Goal: Task Accomplishment & Management: Manage account settings

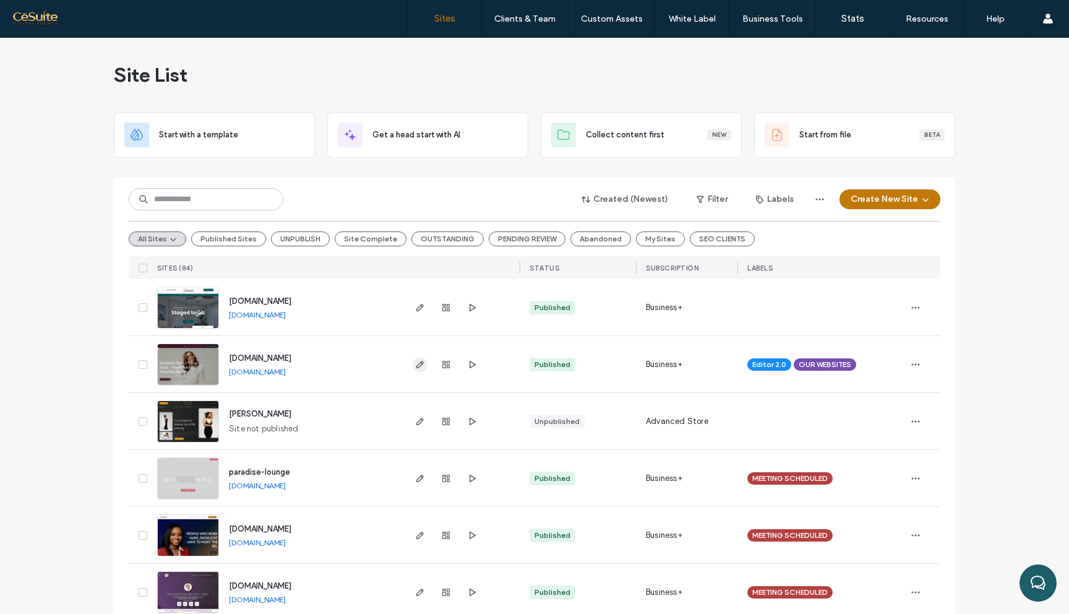
click at [421, 359] on span "button" at bounding box center [420, 364] width 15 height 15
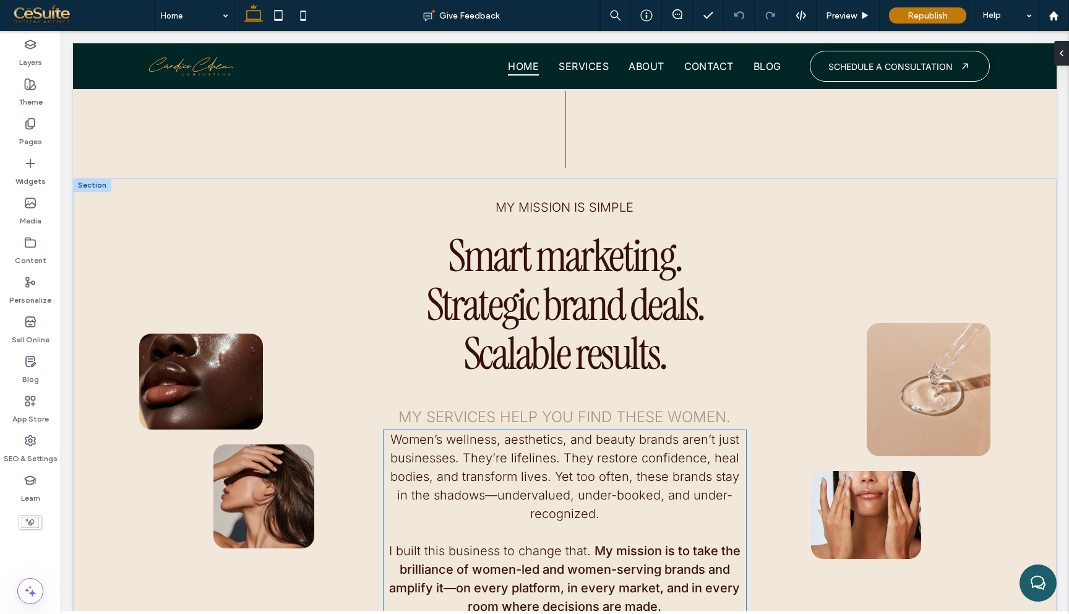
scroll to position [607, 0]
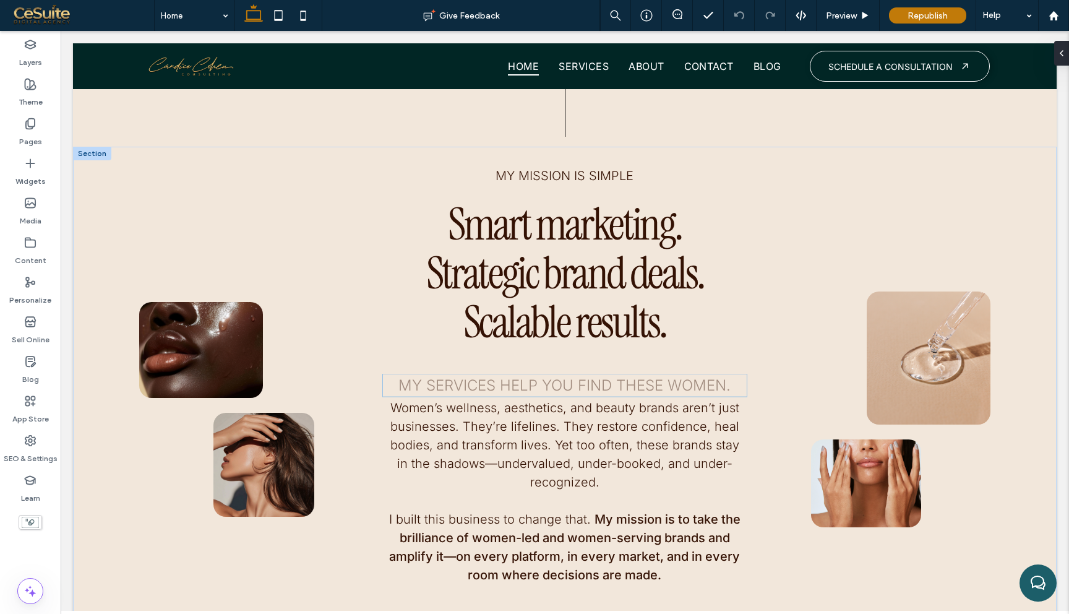
click at [567, 387] on span "MY SERVICES HELP YOU FIND THESE WOMEN." at bounding box center [564, 385] width 332 height 18
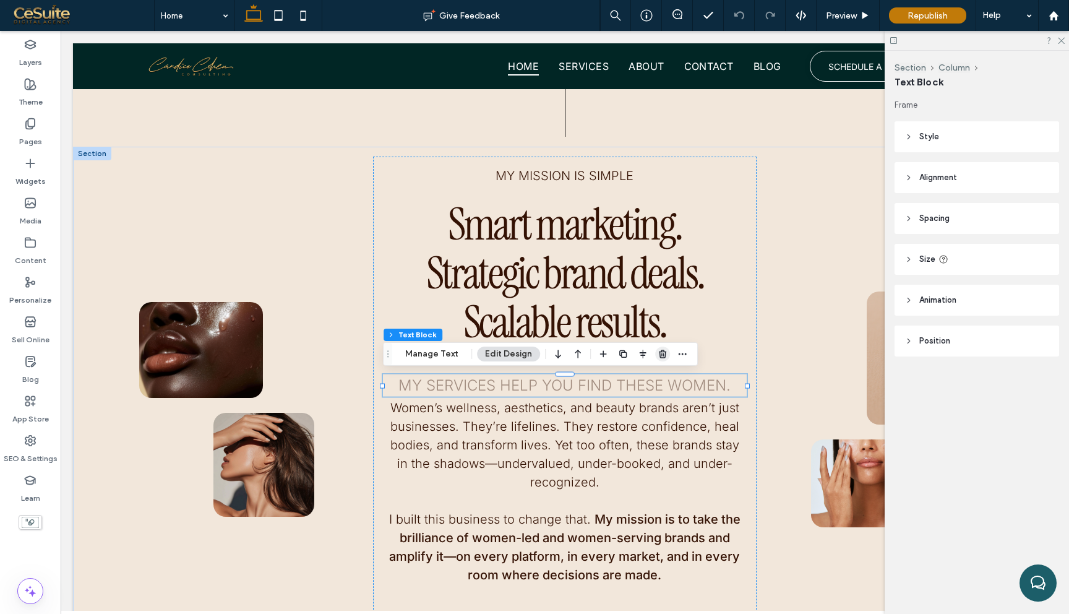
click at [666, 351] on span "button" at bounding box center [662, 353] width 15 height 15
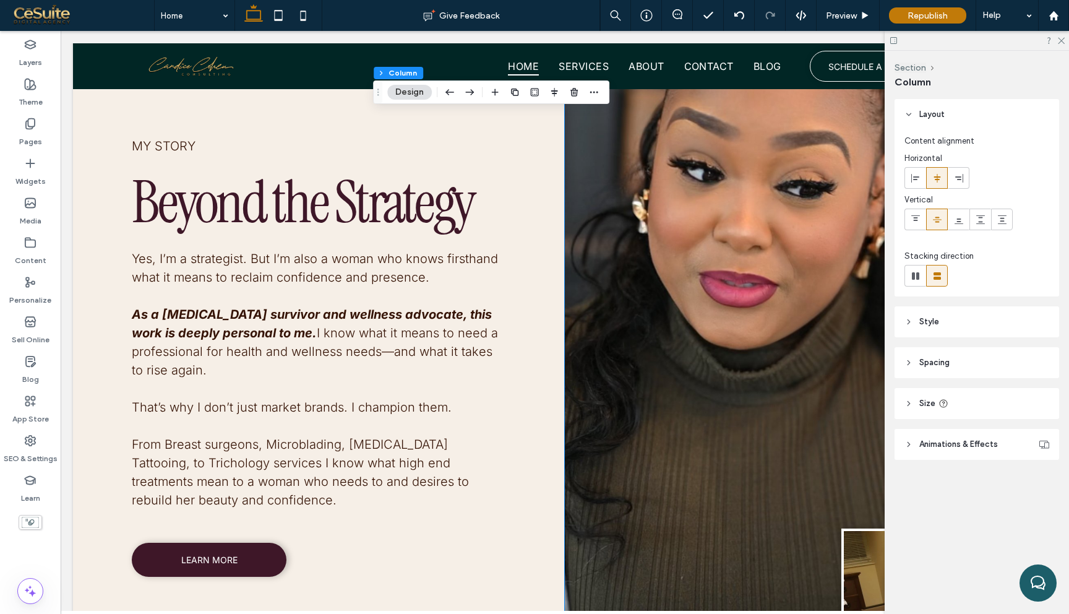
scroll to position [2051, 0]
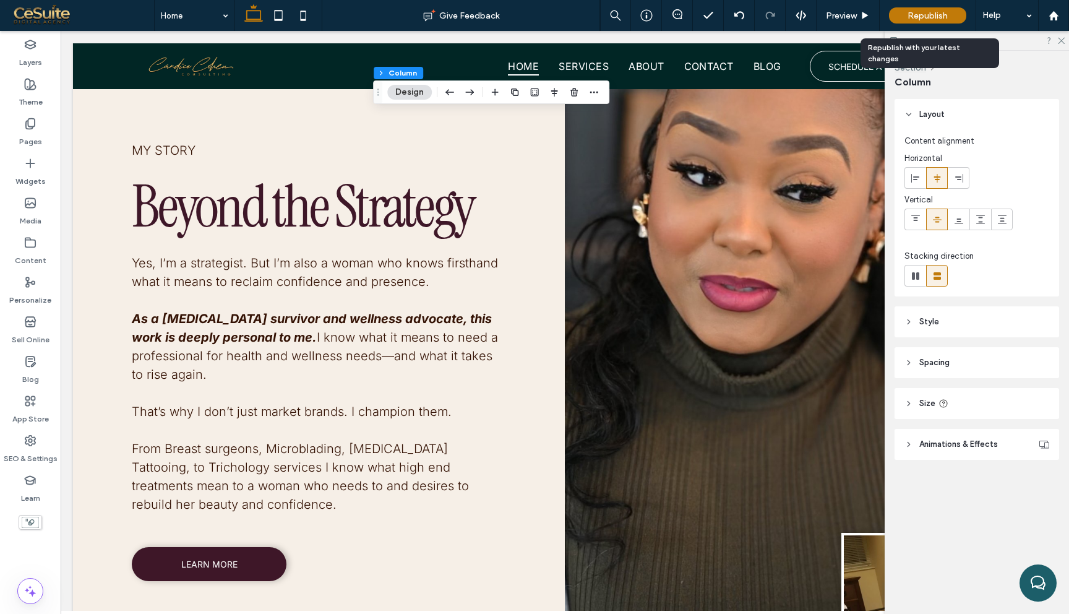
click at [933, 8] on div "Republish" at bounding box center [927, 15] width 77 height 16
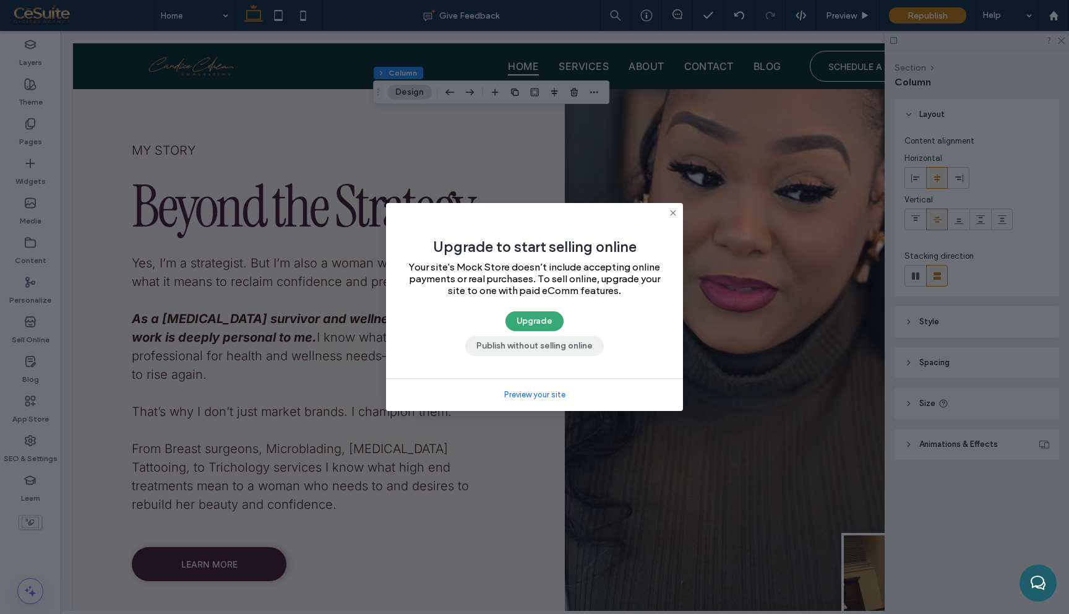
click at [543, 353] on button "Publish without selling online" at bounding box center [534, 346] width 139 height 20
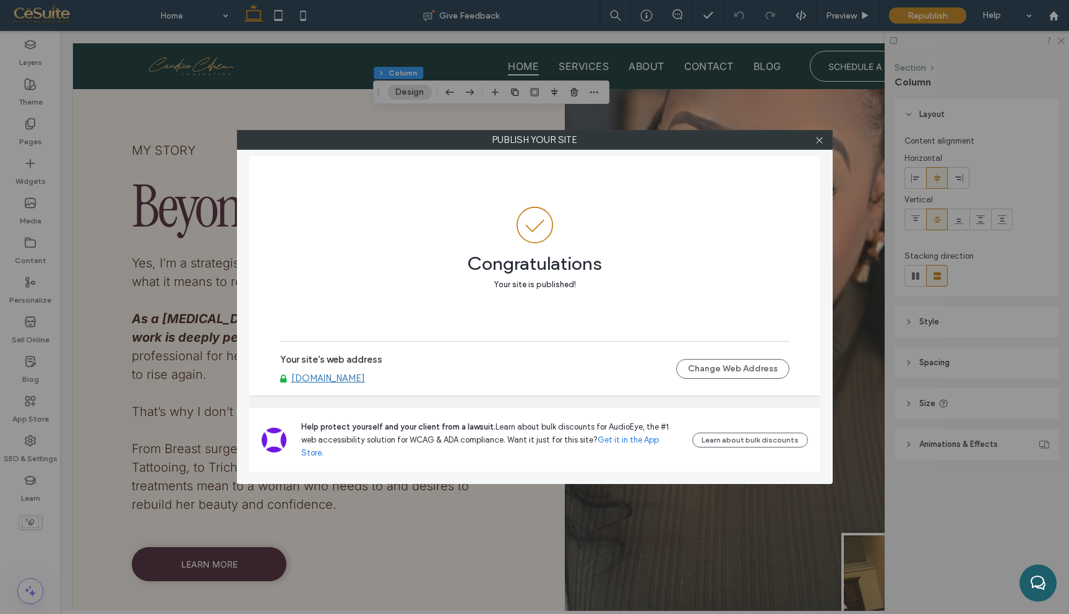
click at [825, 140] on div at bounding box center [819, 140] width 19 height 19
click at [820, 140] on use at bounding box center [819, 140] width 6 height 6
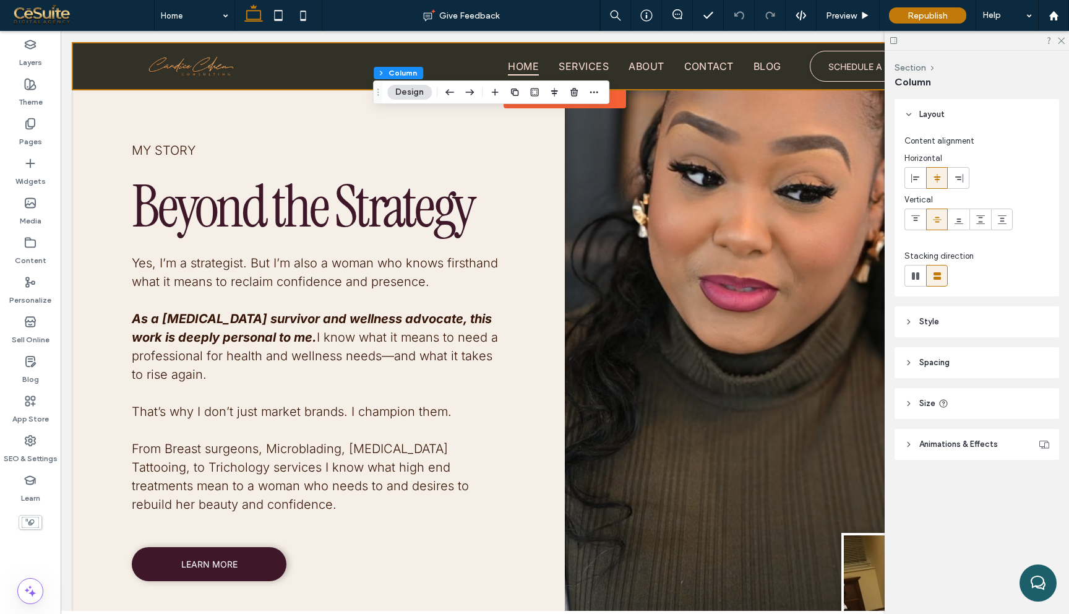
click at [594, 66] on div at bounding box center [565, 66] width 984 height 46
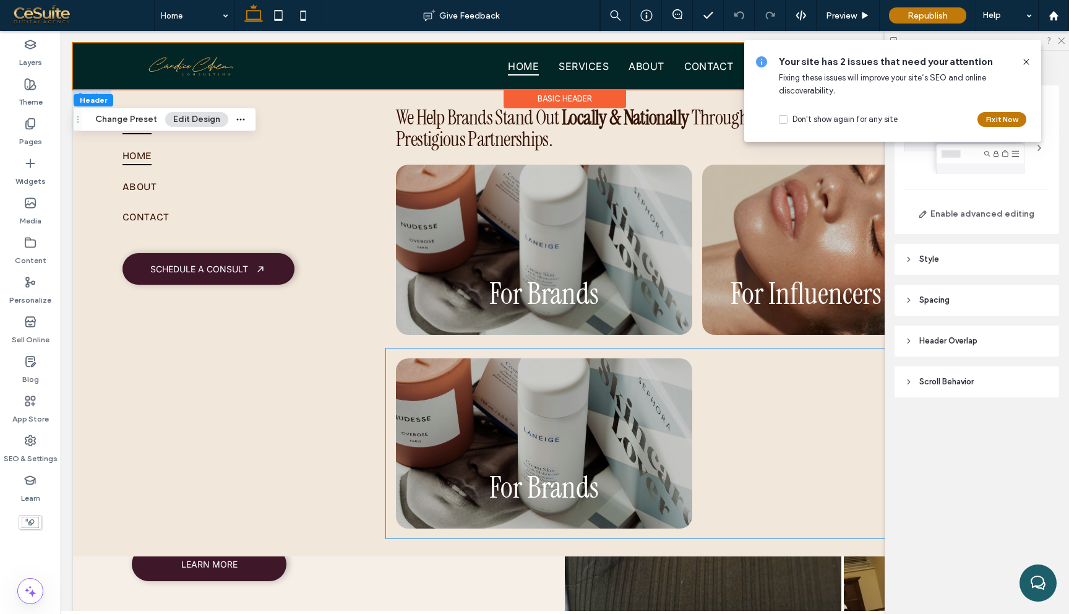
click at [565, 444] on link at bounding box center [544, 443] width 314 height 181
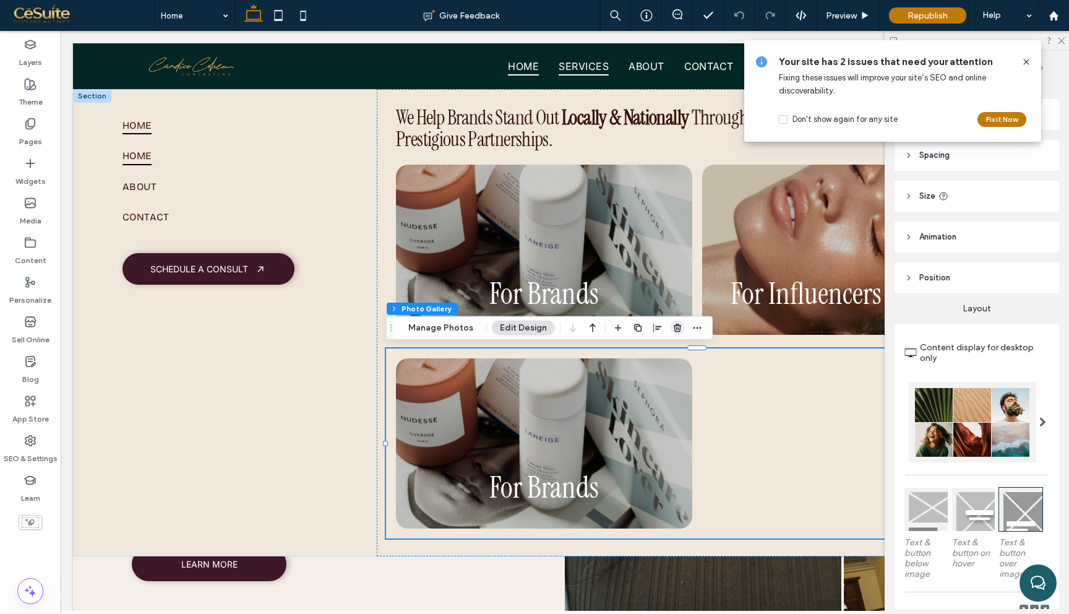
click at [678, 327] on icon "button" at bounding box center [677, 328] width 10 height 10
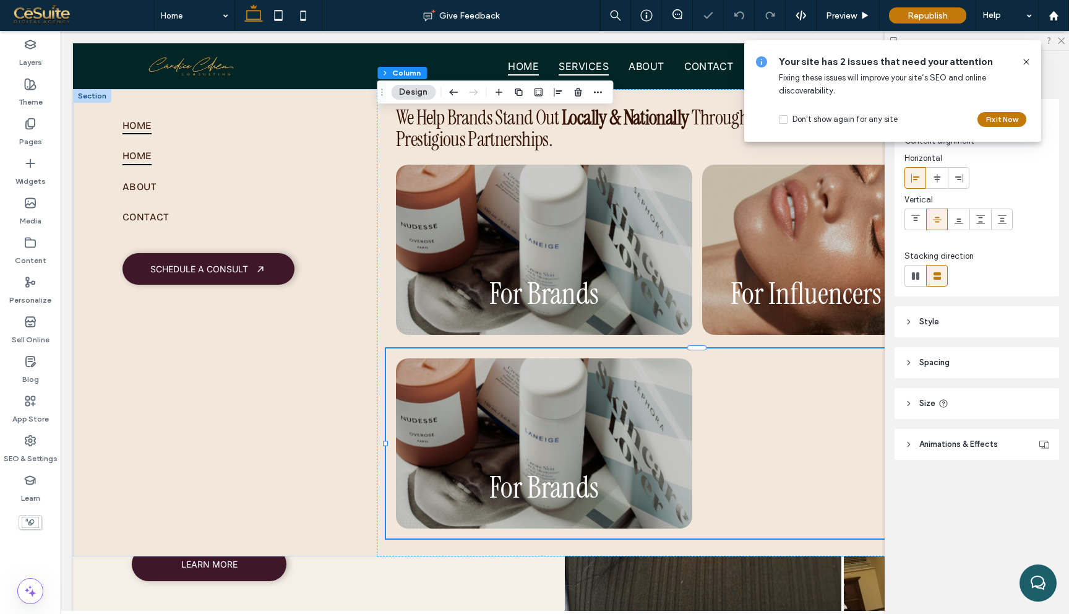
scroll to position [0, 0]
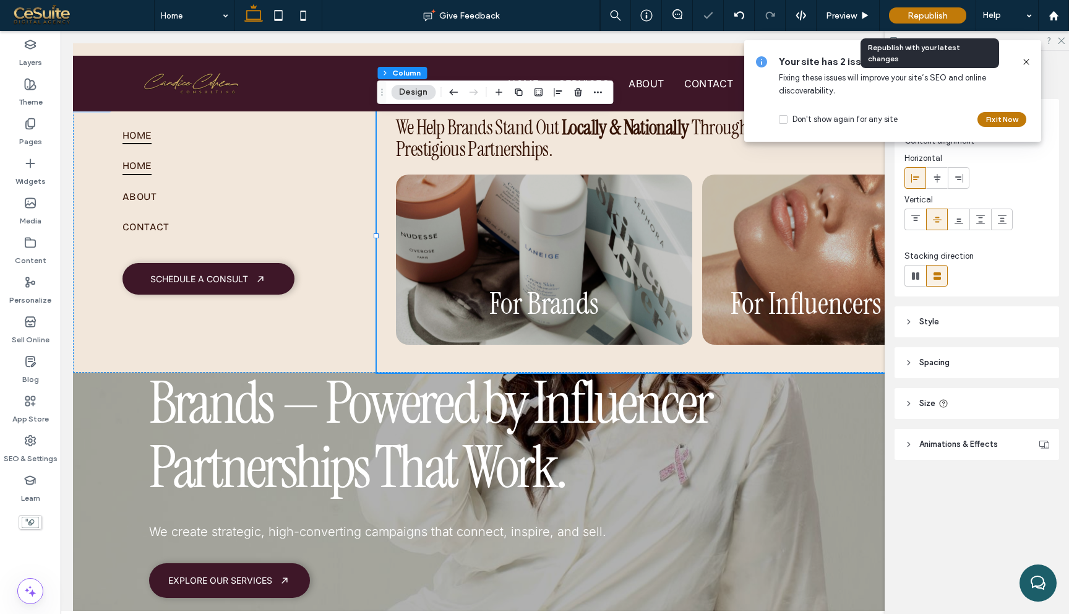
click at [929, 16] on span "Republish" at bounding box center [927, 16] width 40 height 11
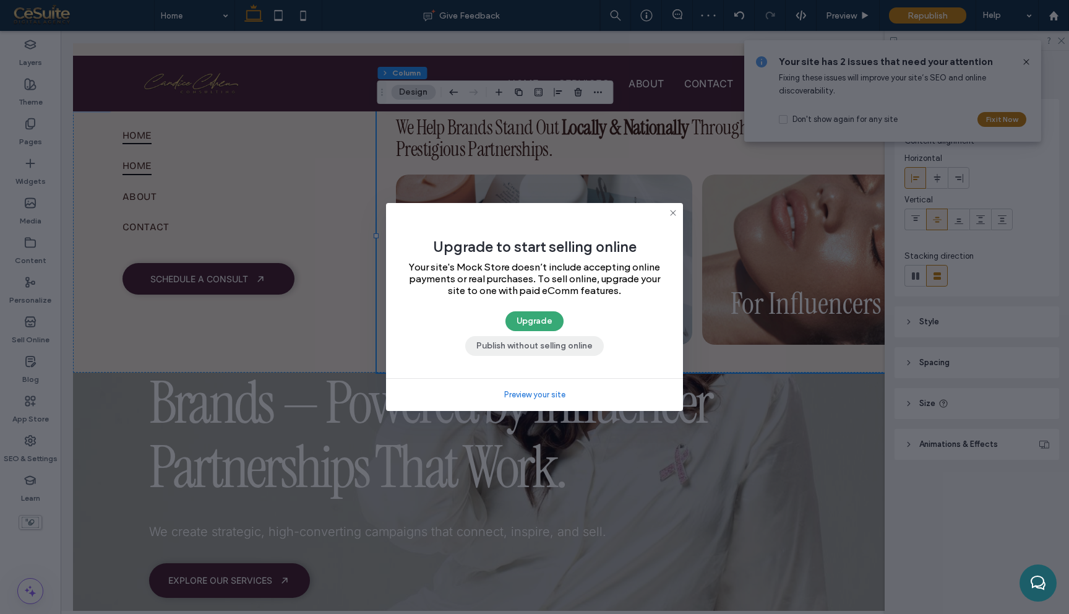
click at [547, 343] on button "Publish without selling online" at bounding box center [534, 346] width 139 height 20
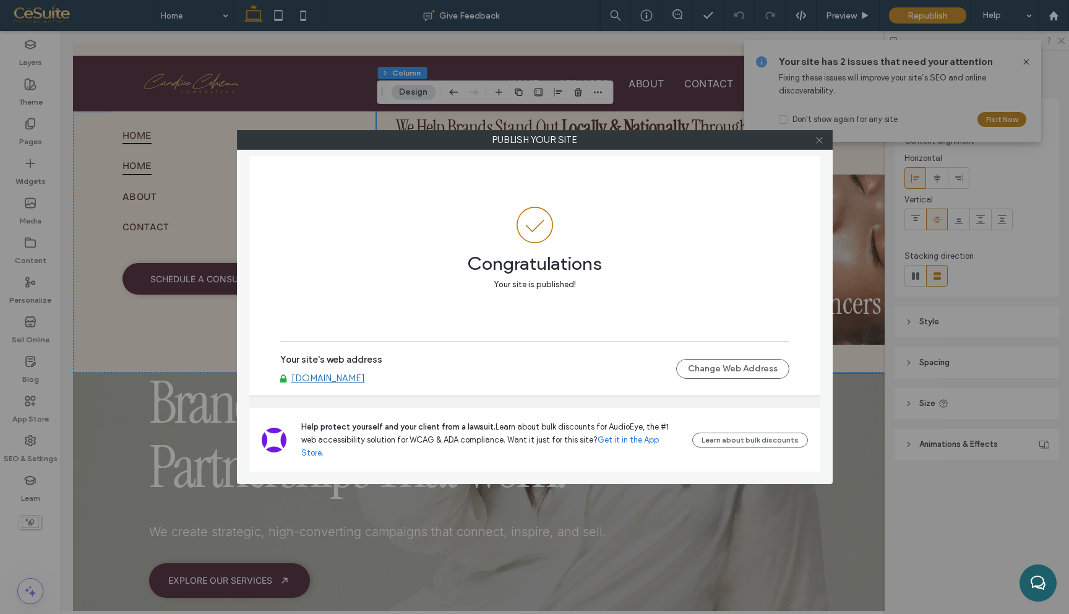
click at [818, 142] on icon at bounding box center [819, 139] width 9 height 9
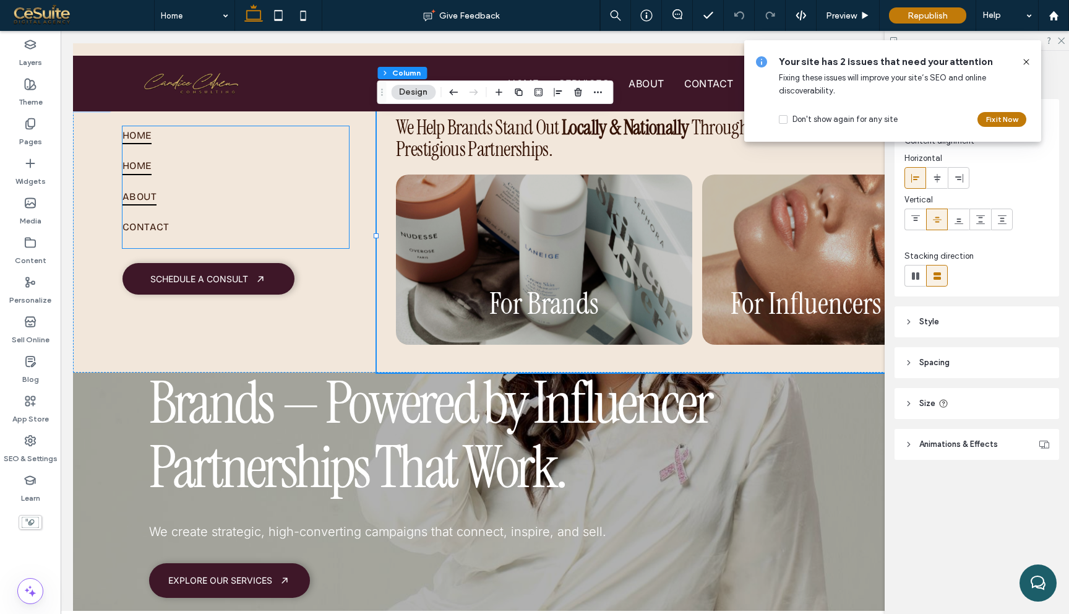
click at [147, 195] on span "About" at bounding box center [139, 196] width 34 height 18
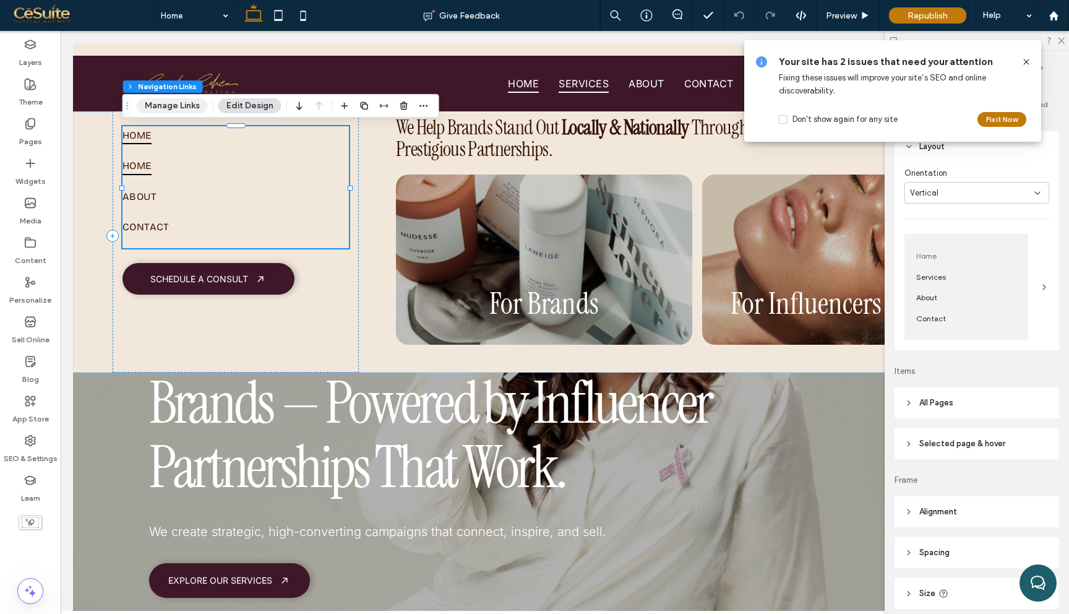
click at [182, 109] on button "Manage Links" at bounding box center [172, 105] width 71 height 15
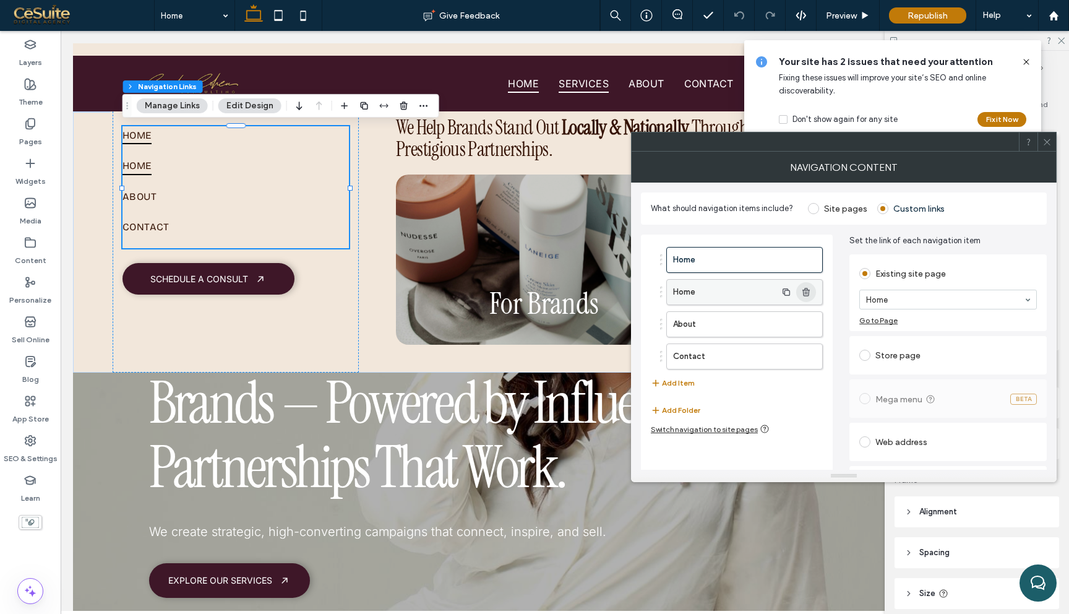
click at [808, 291] on use "button" at bounding box center [805, 292] width 7 height 8
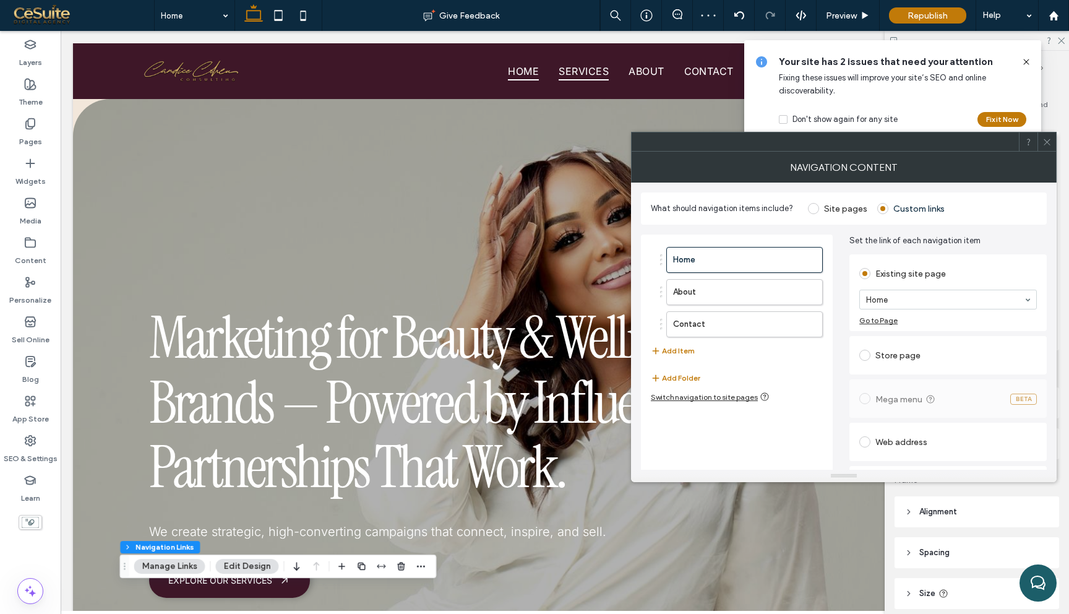
click at [1026, 64] on icon at bounding box center [1026, 62] width 10 height 10
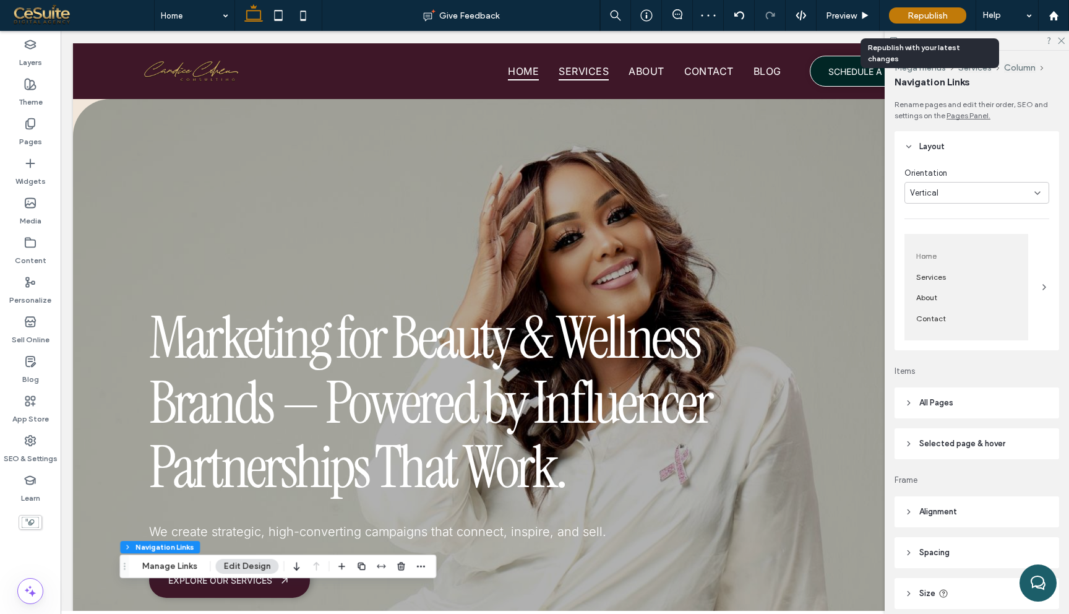
click at [922, 14] on span "Republish" at bounding box center [927, 16] width 40 height 11
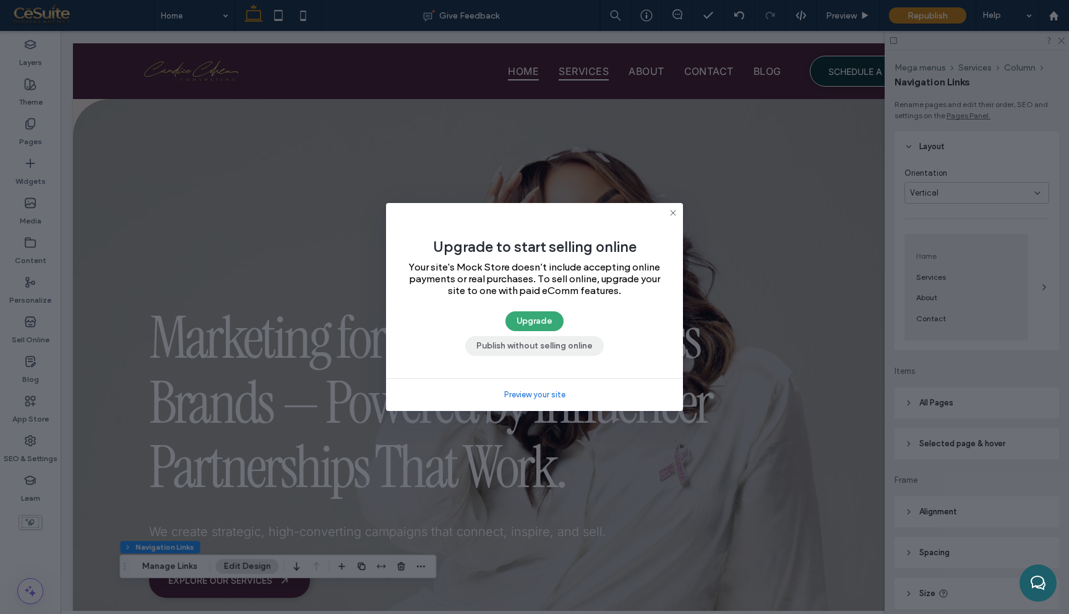
click at [531, 347] on button "Publish without selling online" at bounding box center [534, 346] width 139 height 20
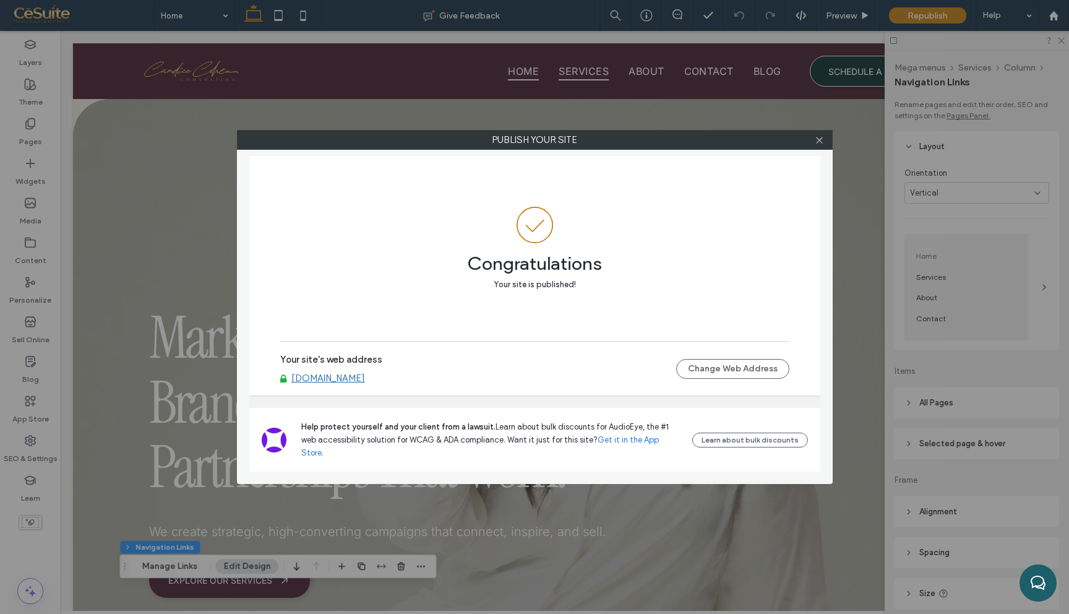
click at [824, 142] on div at bounding box center [819, 140] width 19 height 19
click at [820, 140] on use at bounding box center [819, 140] width 6 height 6
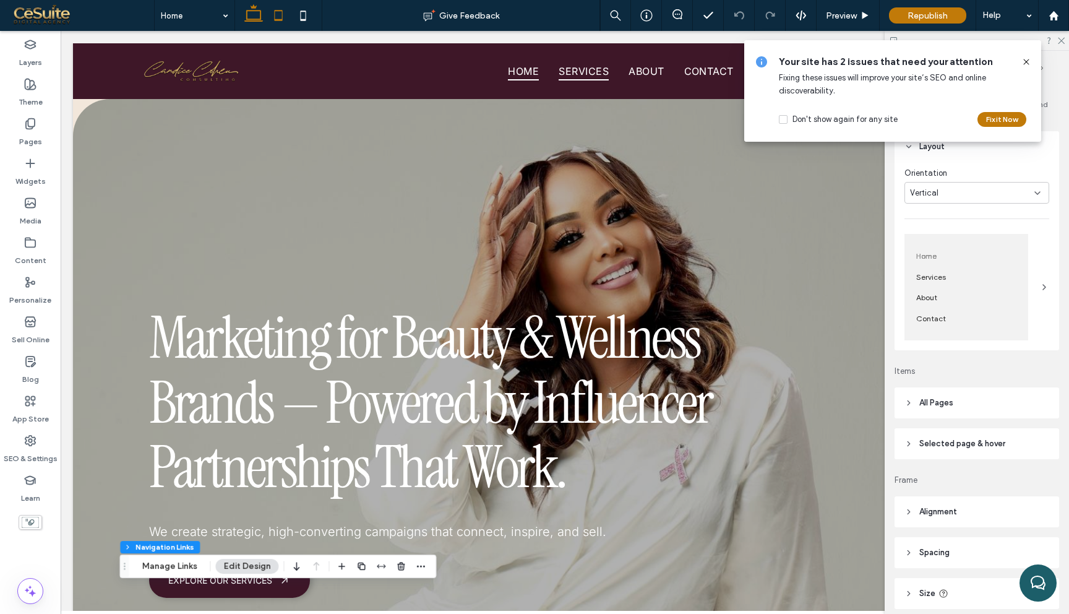
click at [277, 24] on icon at bounding box center [278, 15] width 25 height 25
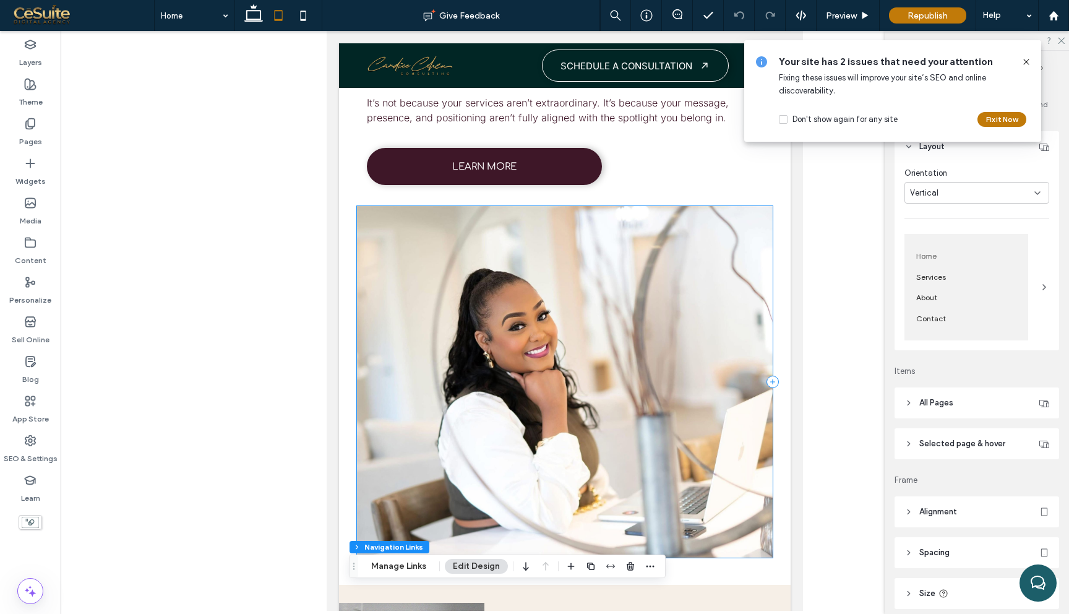
scroll to position [3201, 0]
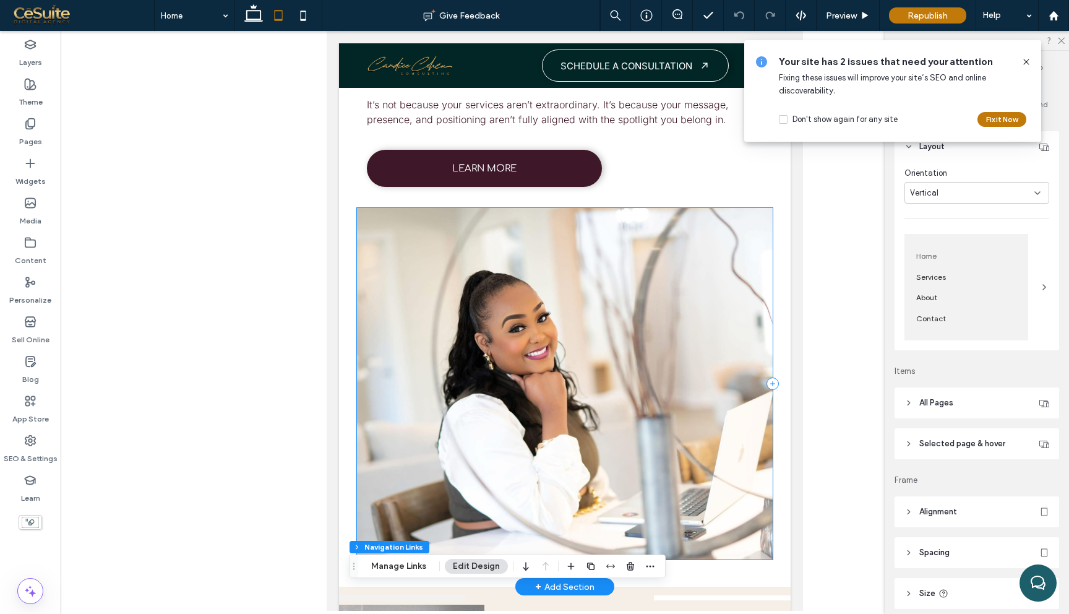
click at [597, 333] on div at bounding box center [565, 383] width 416 height 351
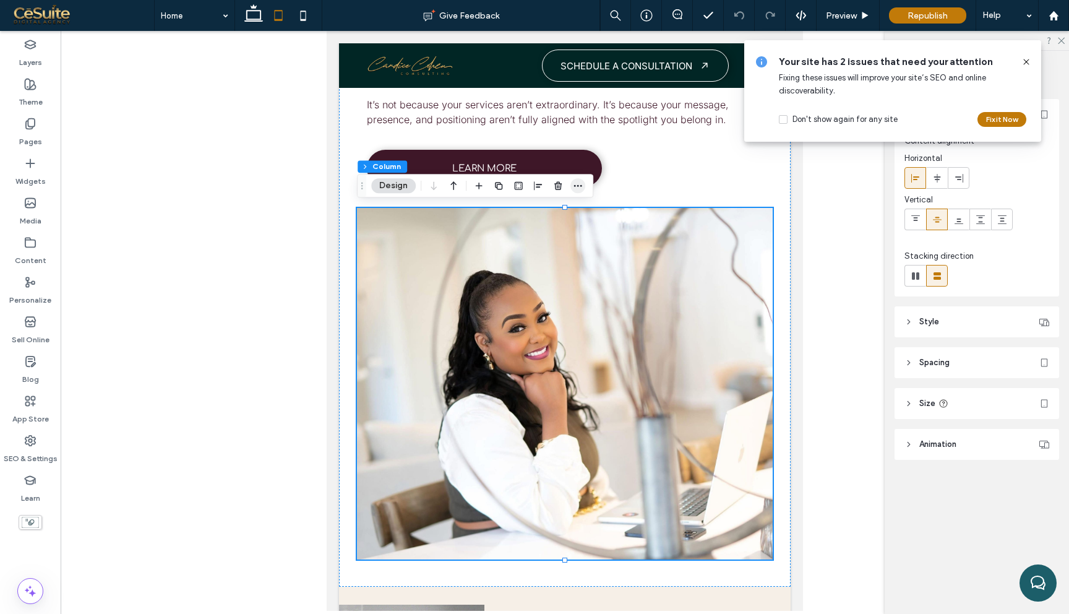
click at [584, 189] on span "button" at bounding box center [577, 185] width 15 height 15
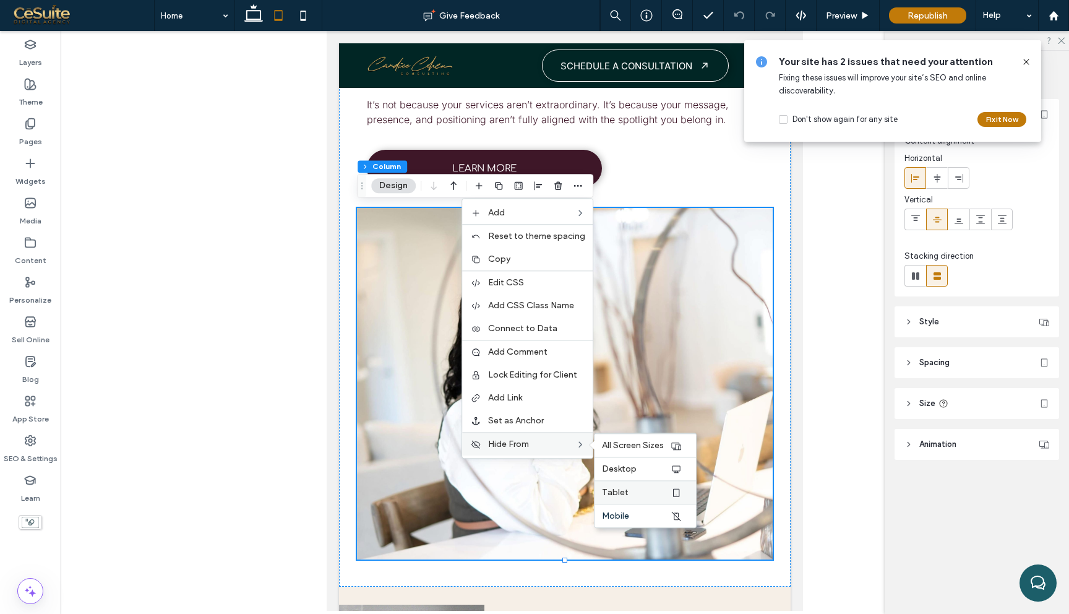
click at [632, 495] on label "Tablet" at bounding box center [636, 492] width 68 height 11
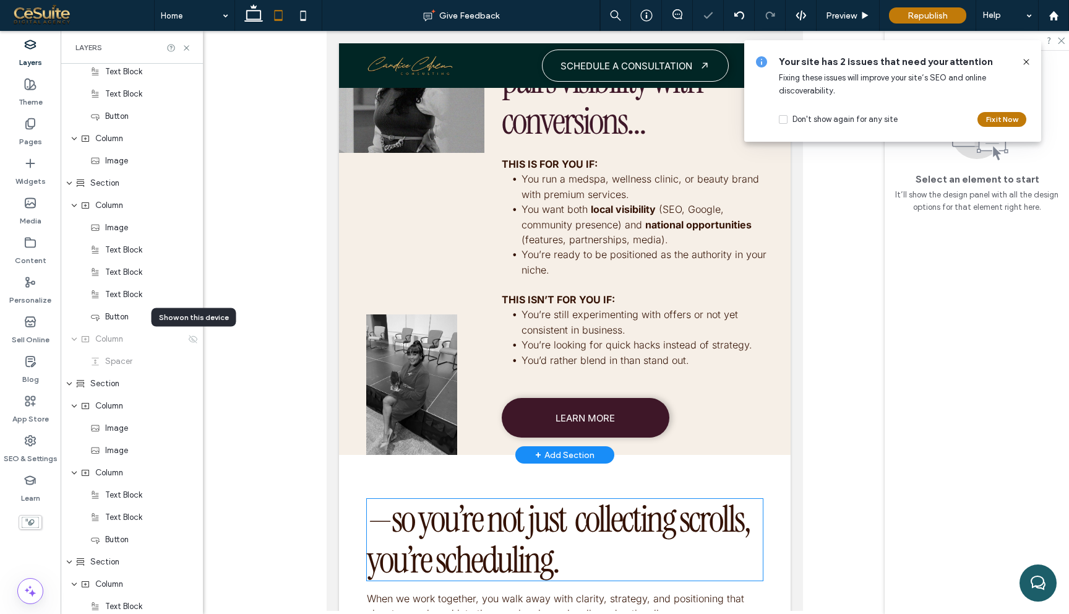
scroll to position [3425, 0]
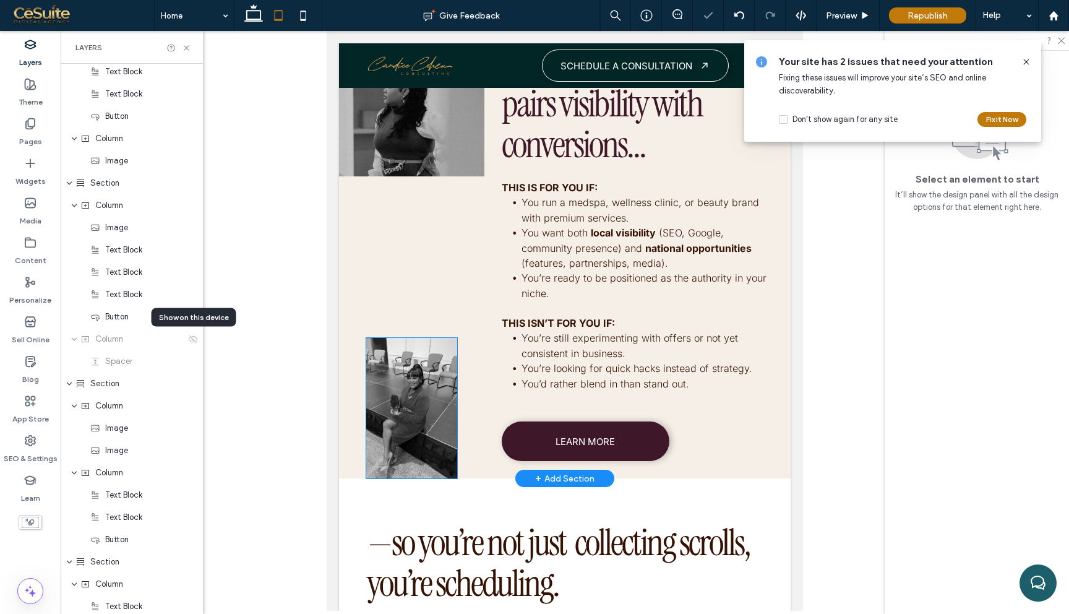
click at [439, 375] on img at bounding box center [411, 408] width 91 height 140
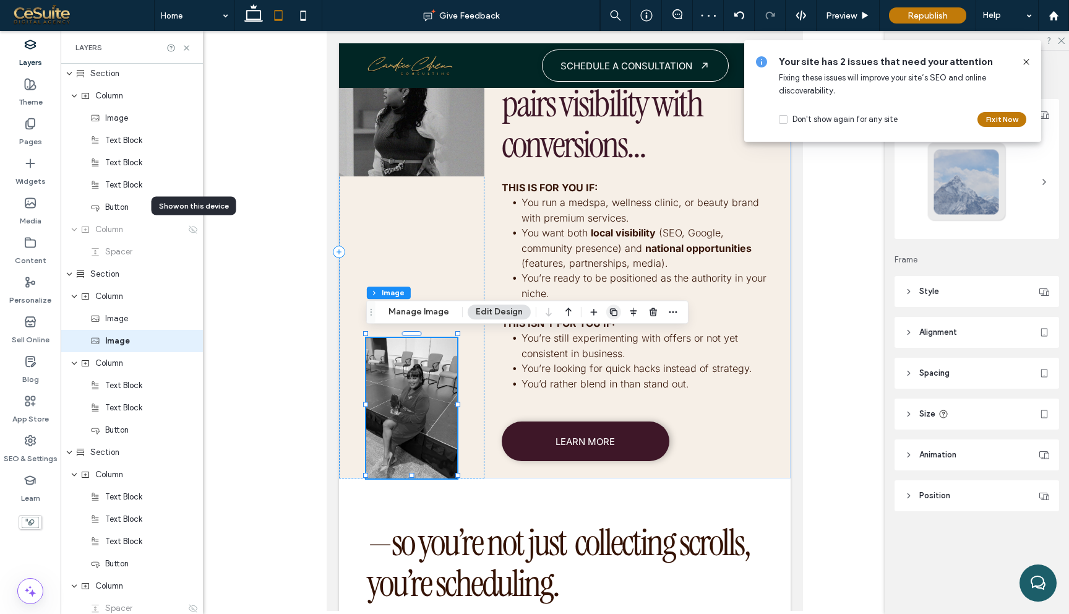
scroll to position [1295, 0]
click at [675, 314] on span "button" at bounding box center [673, 311] width 15 height 15
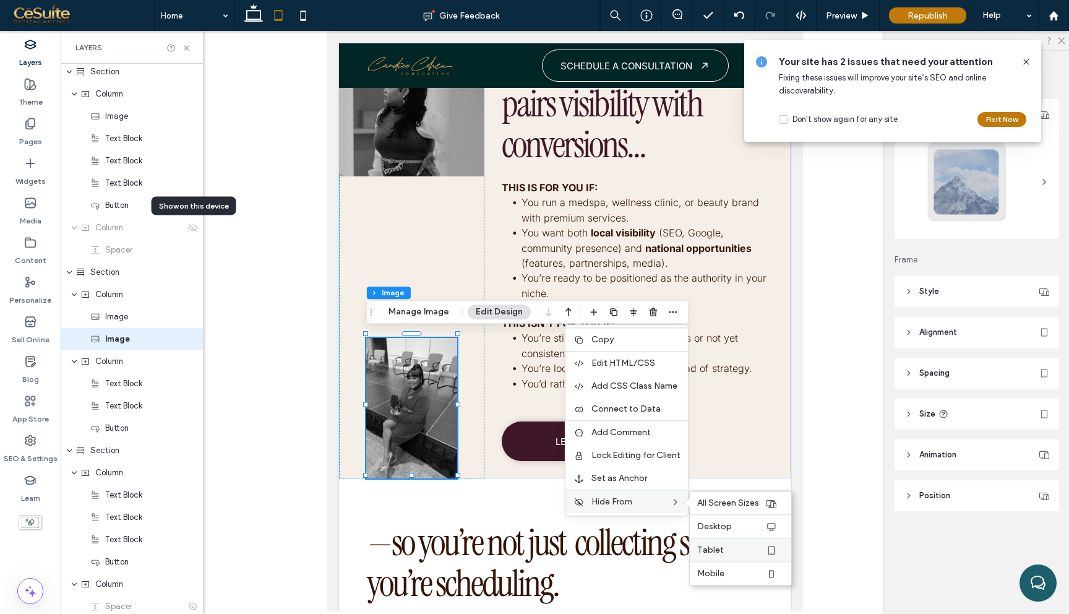
click at [716, 557] on div "Tablet" at bounding box center [740, 550] width 101 height 24
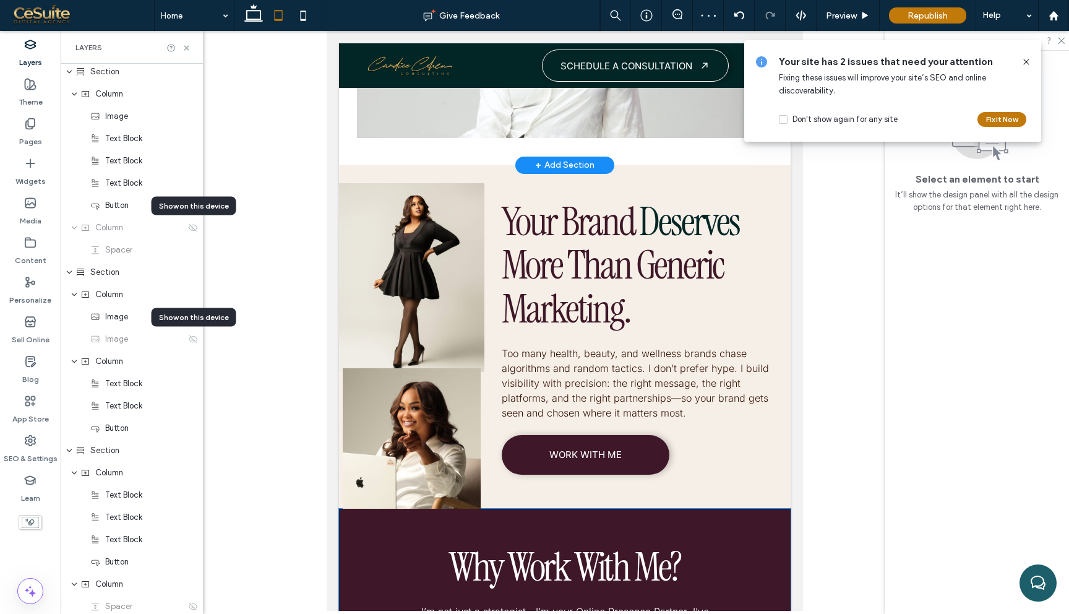
scroll to position [4318, 0]
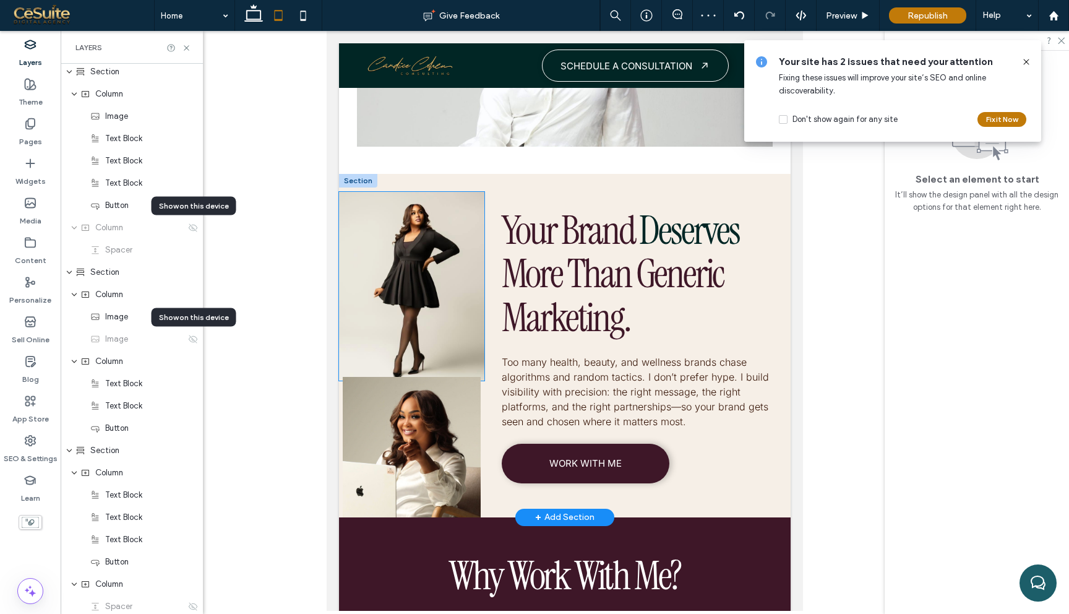
click at [412, 309] on img at bounding box center [411, 286] width 145 height 189
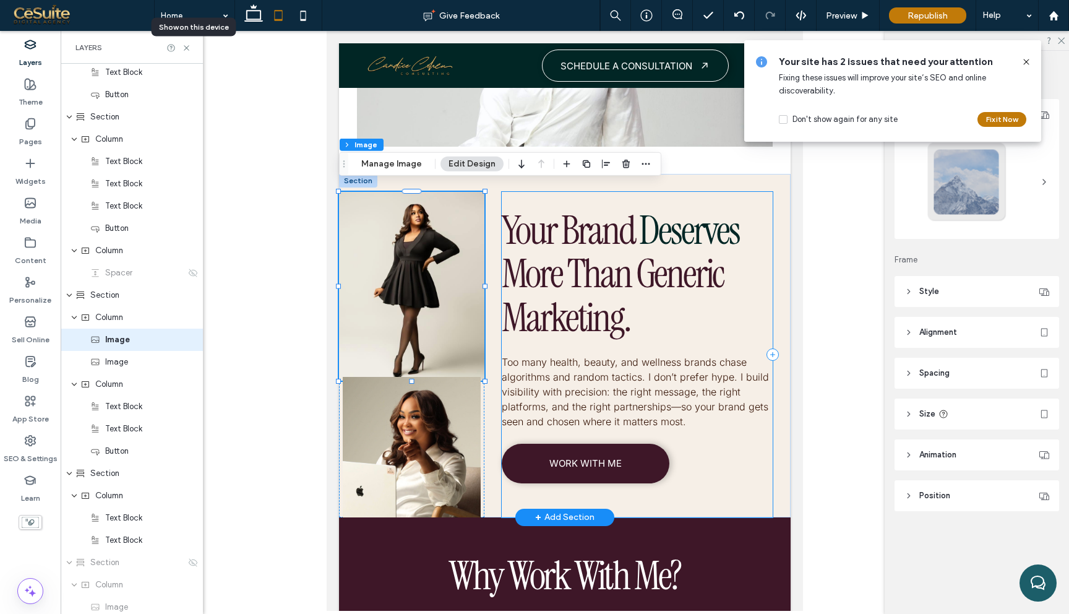
scroll to position [1629, 0]
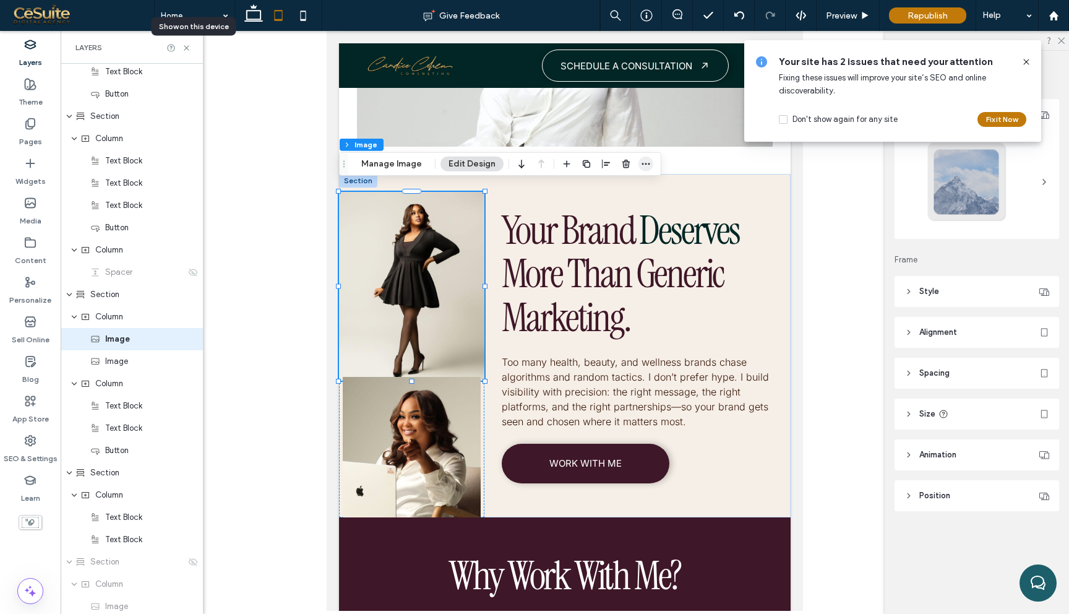
click at [645, 161] on icon "button" at bounding box center [646, 164] width 10 height 10
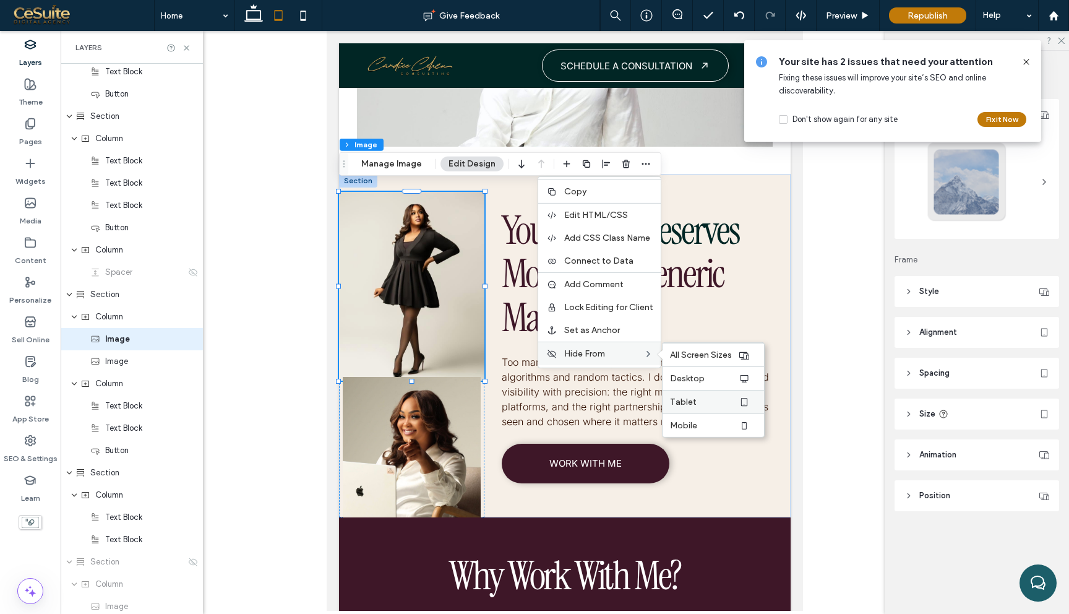
click at [689, 400] on span "Tablet" at bounding box center [683, 402] width 27 height 11
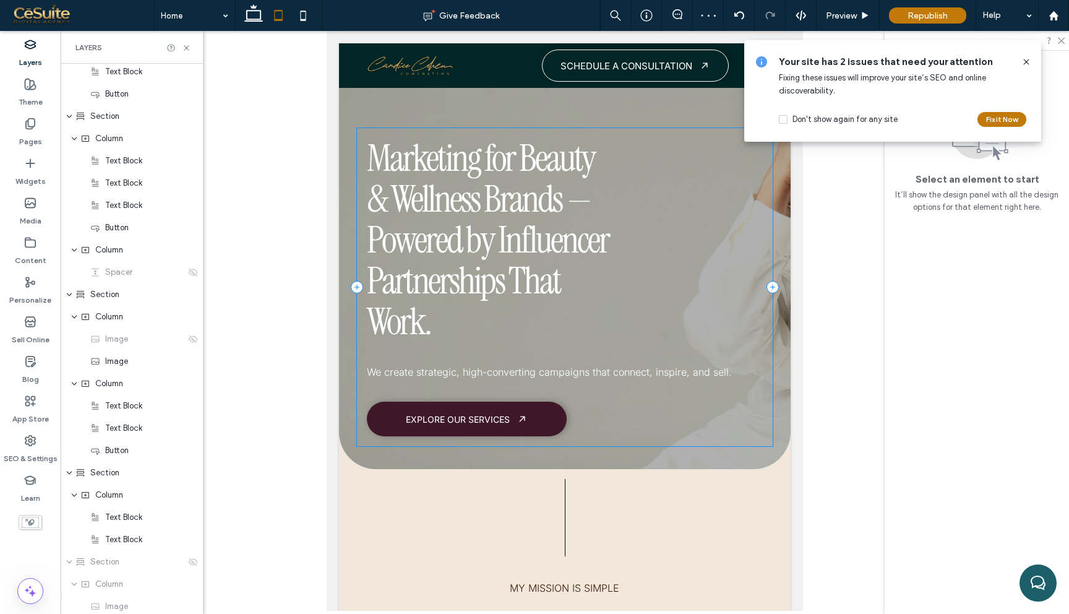
scroll to position [0, 0]
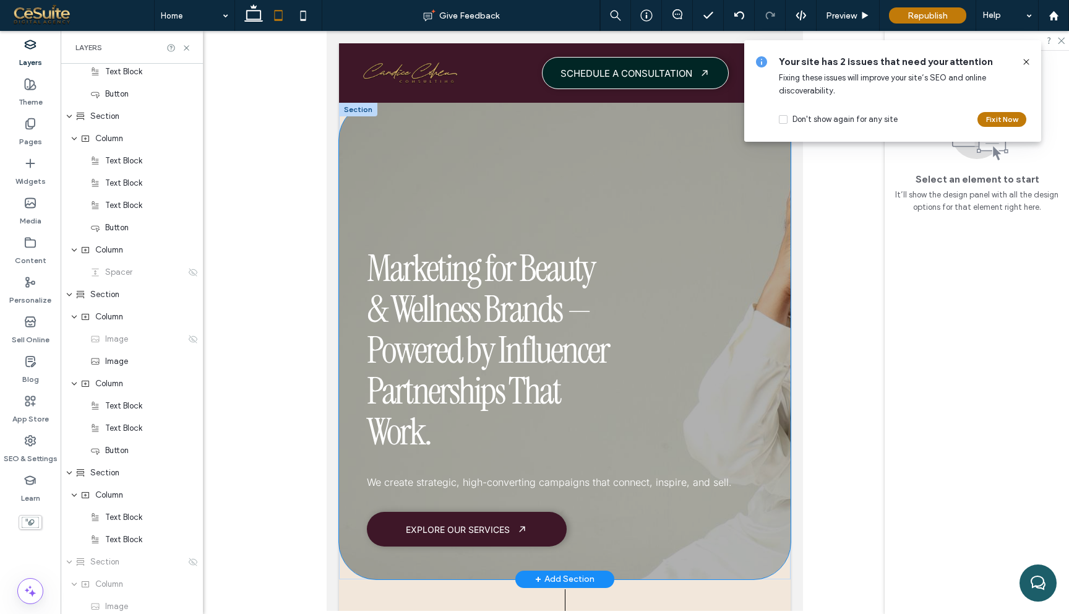
click at [648, 131] on div "Marketing for Beauty & Wellness Brands — Powered by Influencer Partnerships Tha…" at bounding box center [565, 341] width 452 height 476
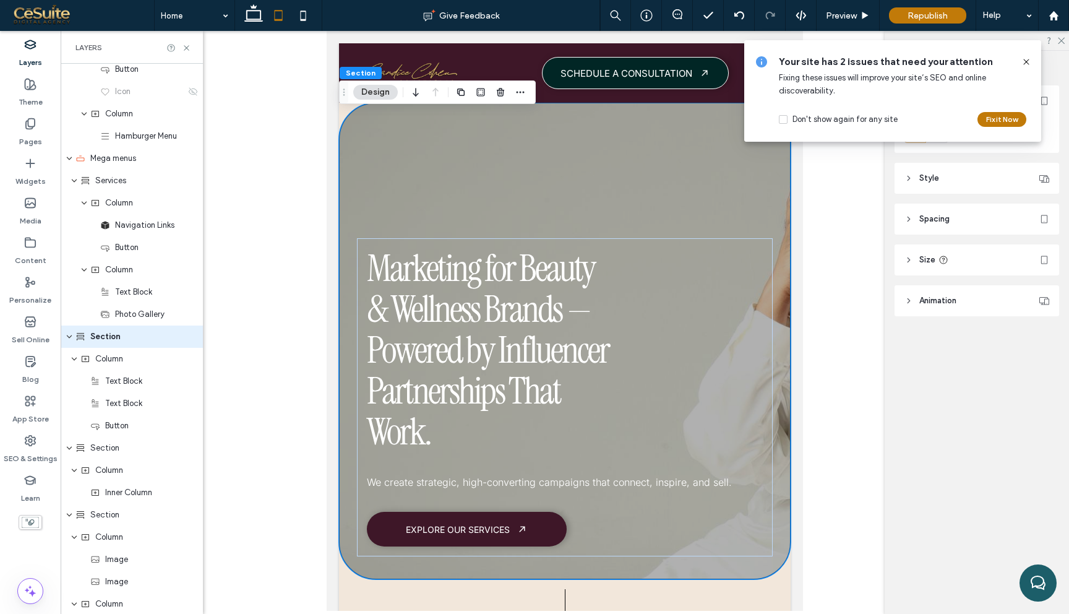
scroll to position [159, 0]
click at [382, 96] on button "Design" at bounding box center [375, 92] width 45 height 15
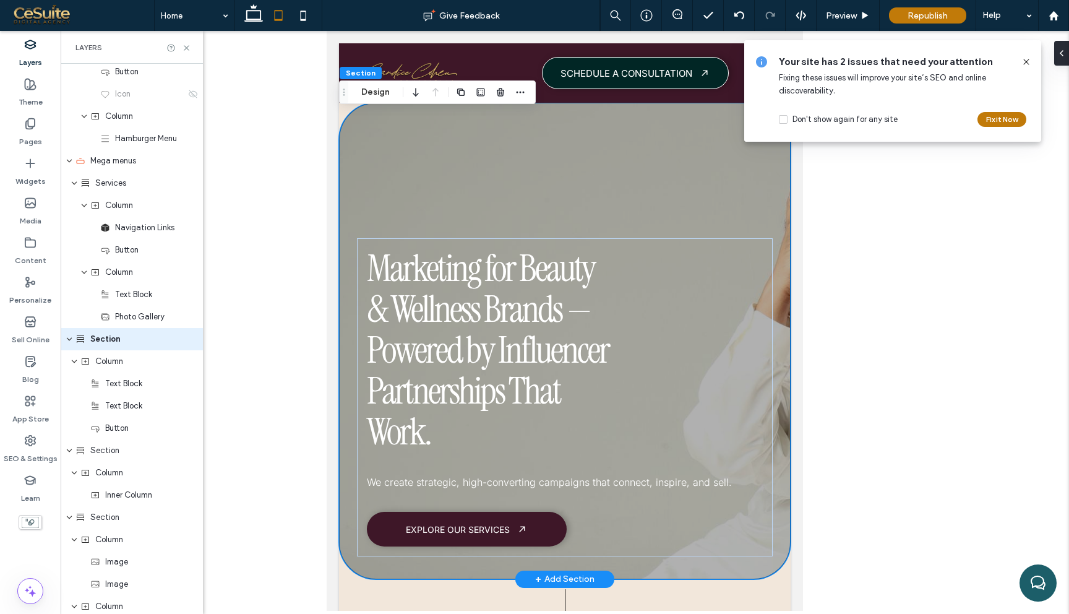
click at [385, 119] on div "Marketing for Beauty & Wellness Brands — Powered by Influencer Partnerships Tha…" at bounding box center [565, 341] width 452 height 476
click at [1023, 63] on icon at bounding box center [1026, 62] width 10 height 10
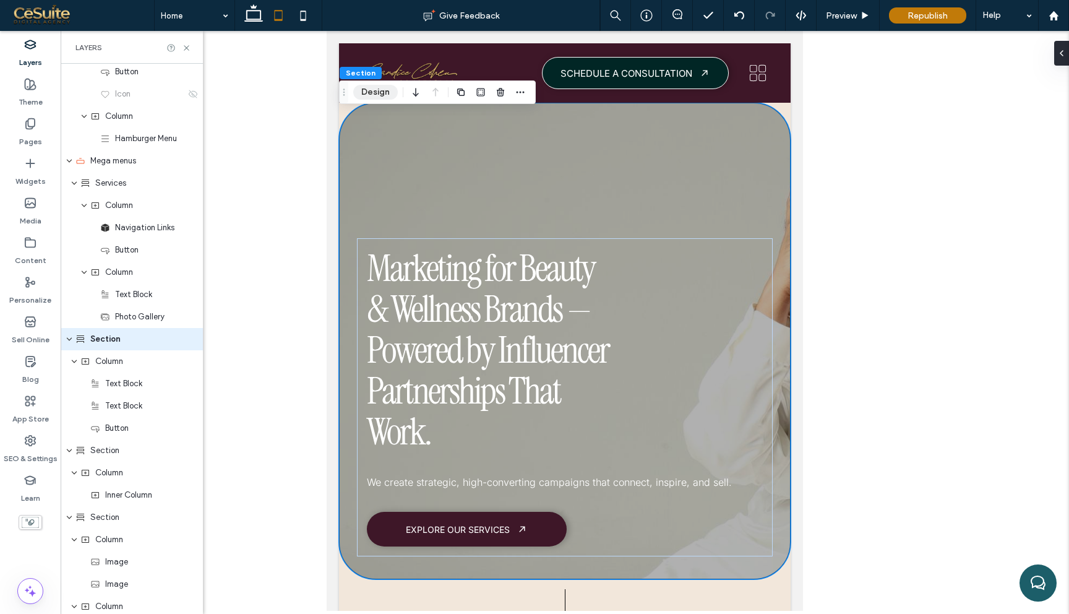
click at [382, 92] on button "Design" at bounding box center [375, 92] width 45 height 15
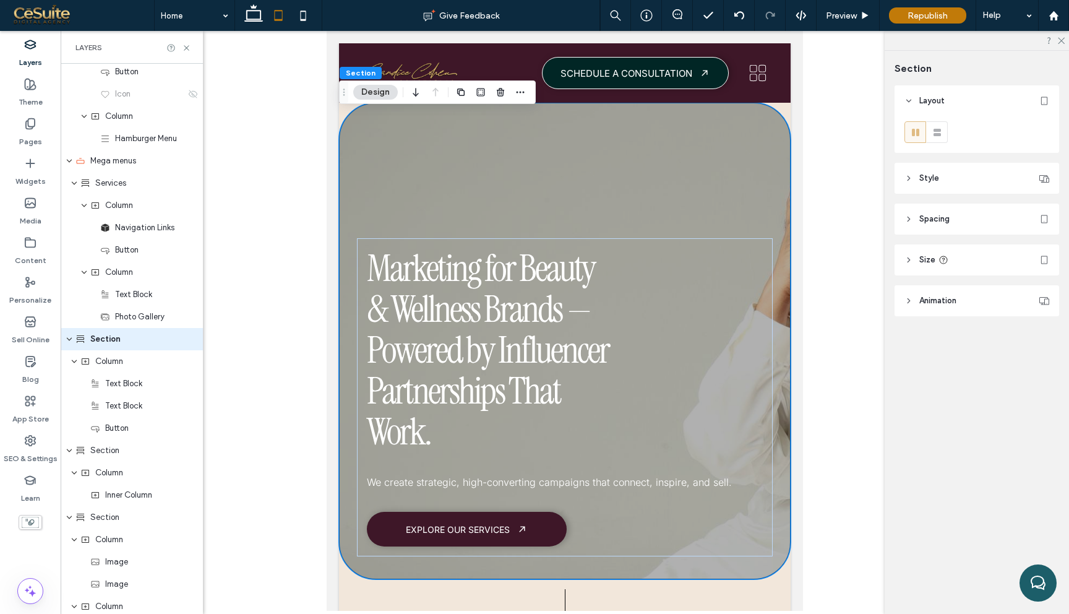
click at [933, 178] on span "Style" at bounding box center [929, 178] width 20 height 12
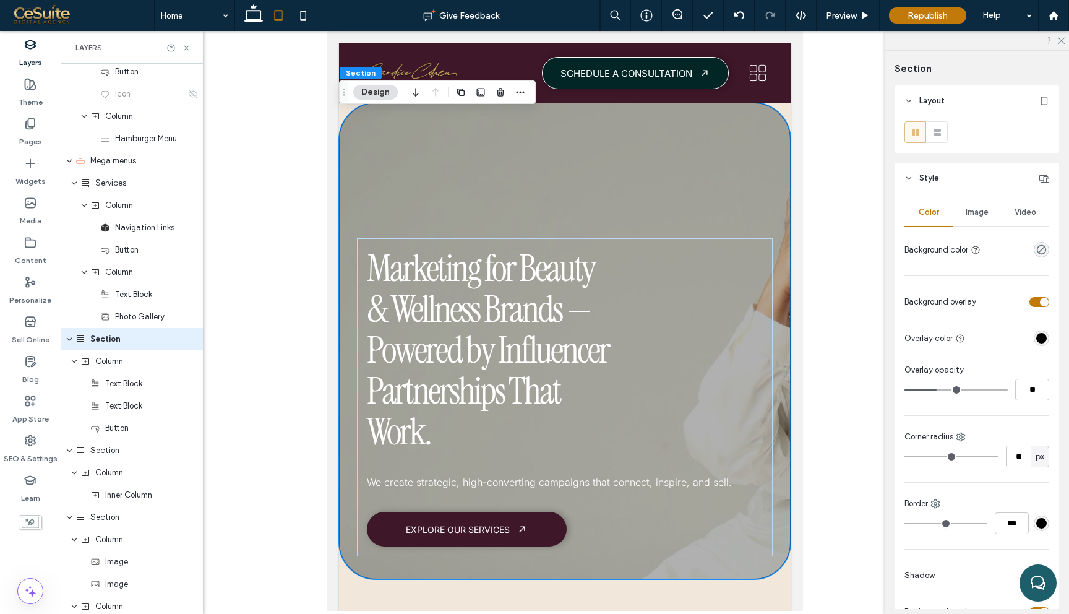
click at [977, 207] on div "Image" at bounding box center [977, 212] width 48 height 27
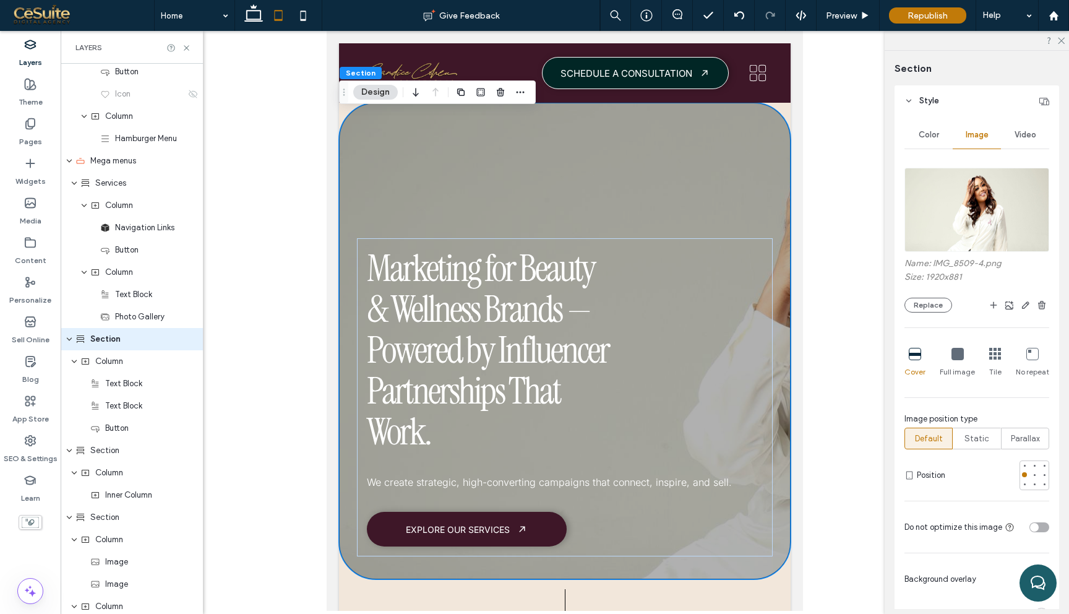
scroll to position [118, 0]
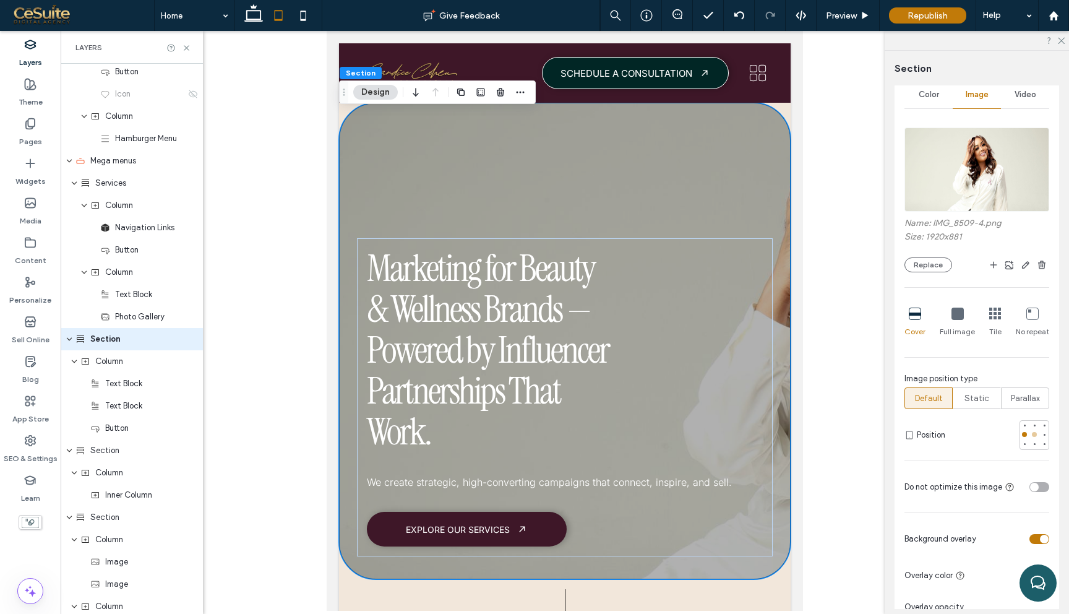
click at [1036, 432] on div at bounding box center [1034, 434] width 9 height 9
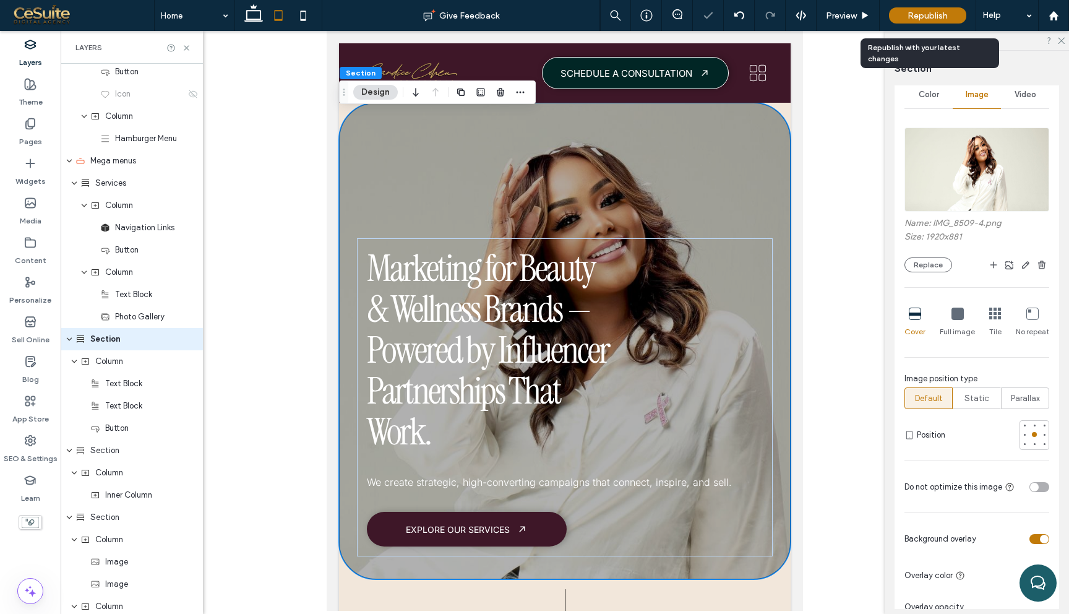
click at [930, 12] on span "Republish" at bounding box center [927, 16] width 40 height 11
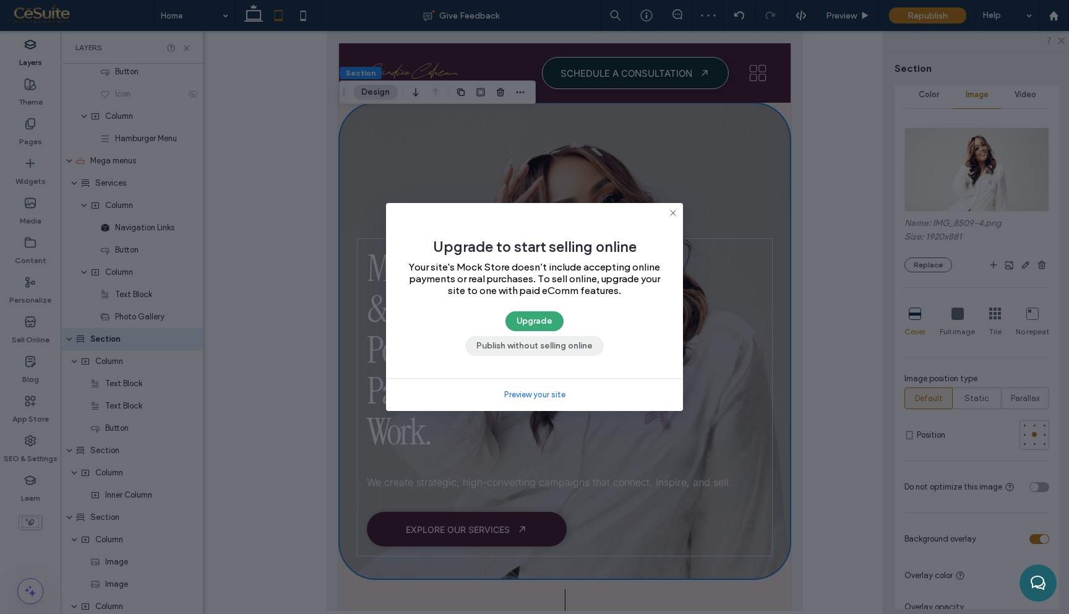
click at [538, 346] on button "Publish without selling online" at bounding box center [534, 346] width 139 height 20
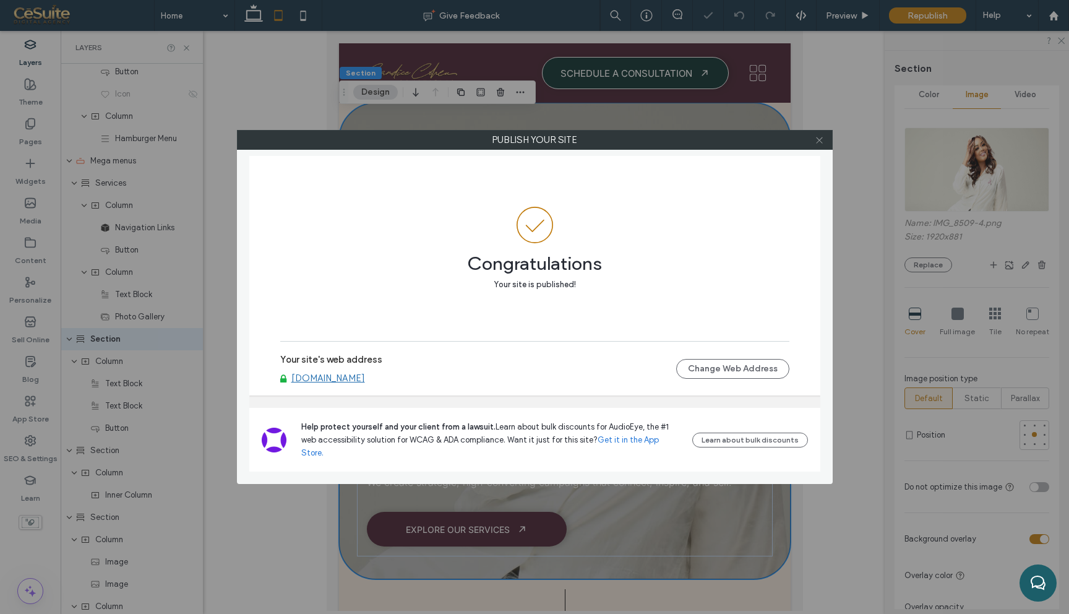
click at [818, 140] on icon at bounding box center [819, 139] width 9 height 9
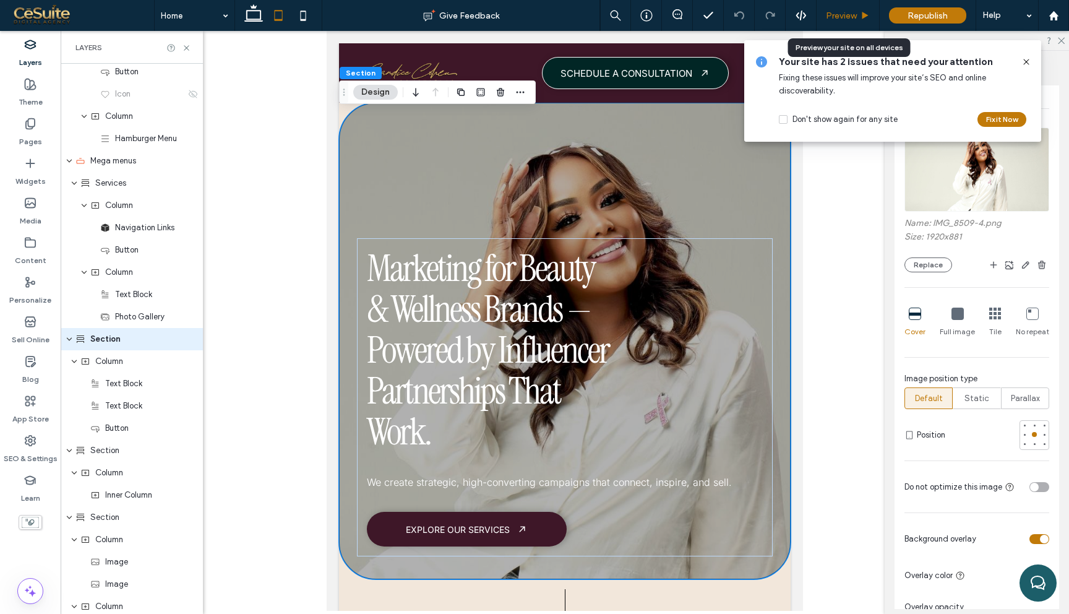
click at [852, 14] on span "Preview" at bounding box center [841, 16] width 31 height 11
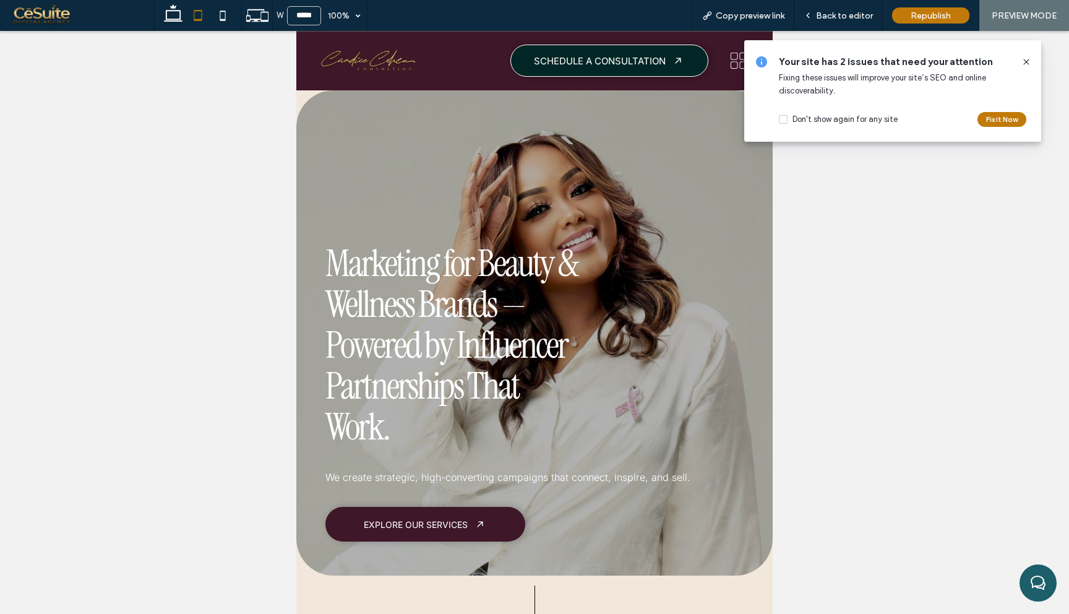
click at [1027, 59] on icon at bounding box center [1026, 62] width 10 height 10
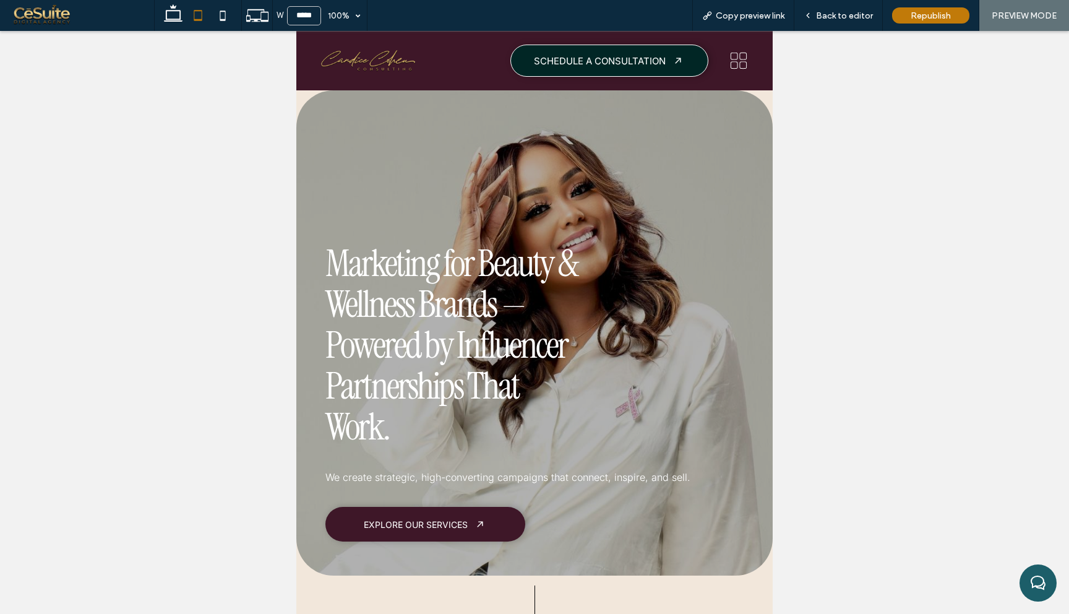
click at [740, 64] on icon at bounding box center [738, 60] width 19 height 19
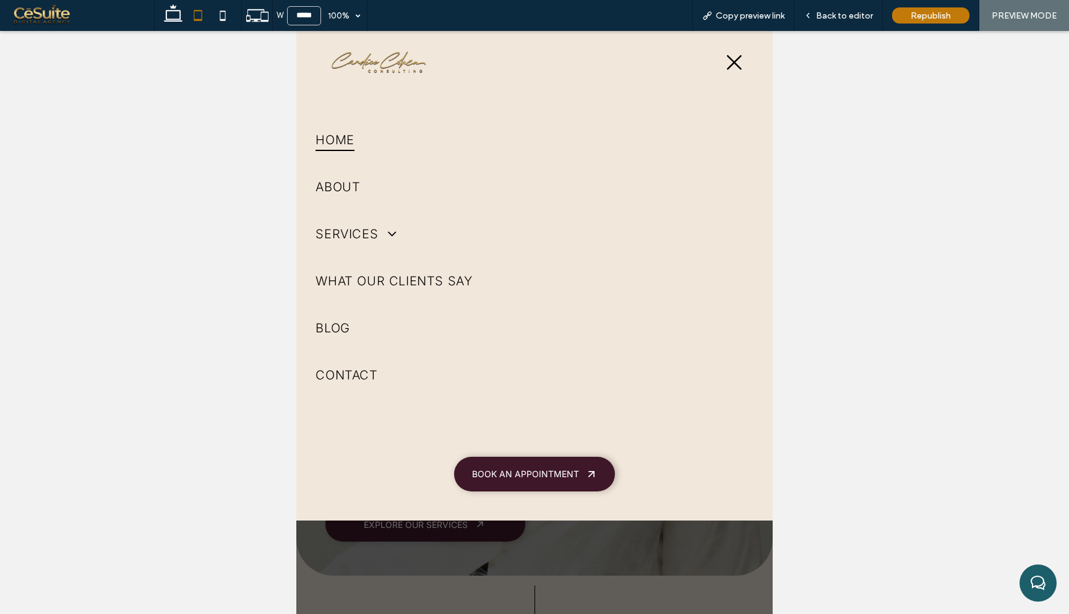
click at [742, 63] on icon at bounding box center [734, 62] width 19 height 19
